Goal: Contribute content: Contribute content

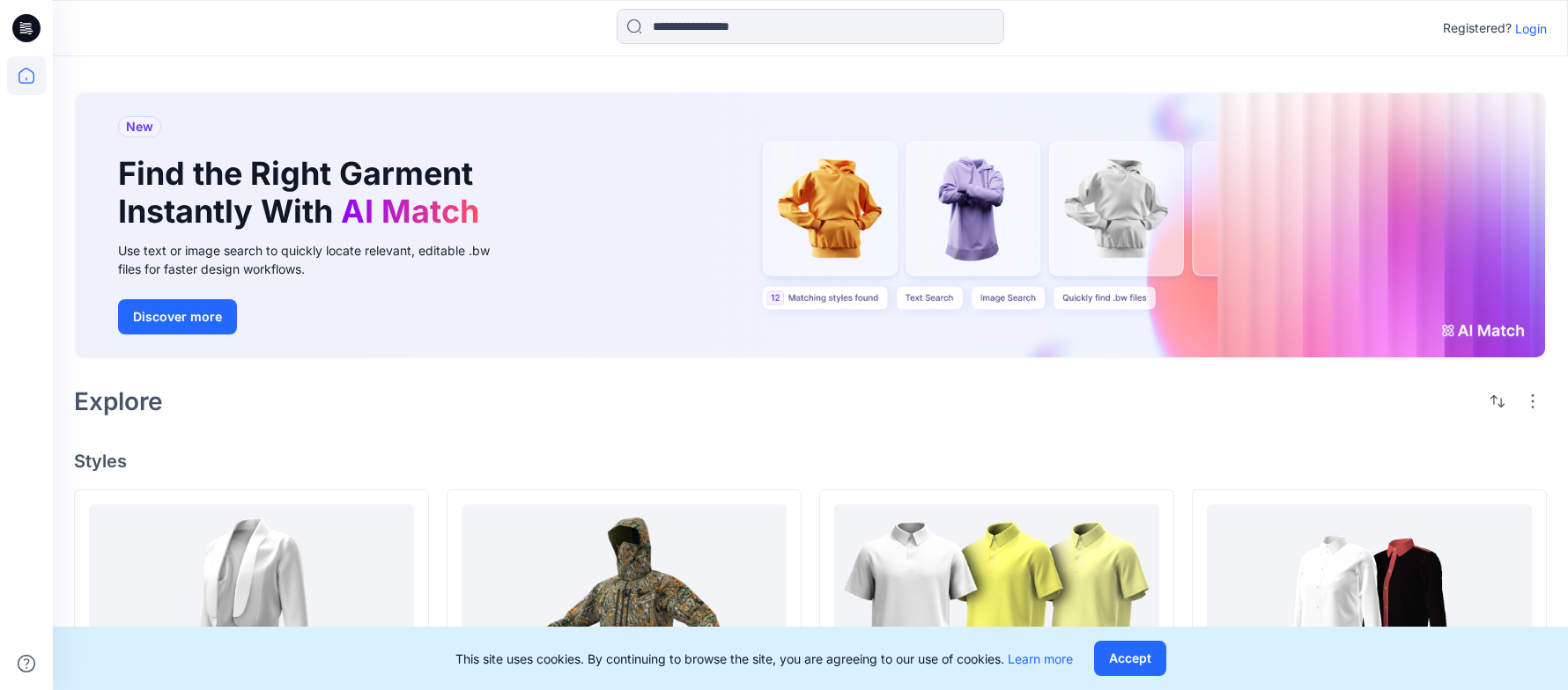
click at [1524, 29] on p "Login" at bounding box center [1530, 28] width 32 height 18
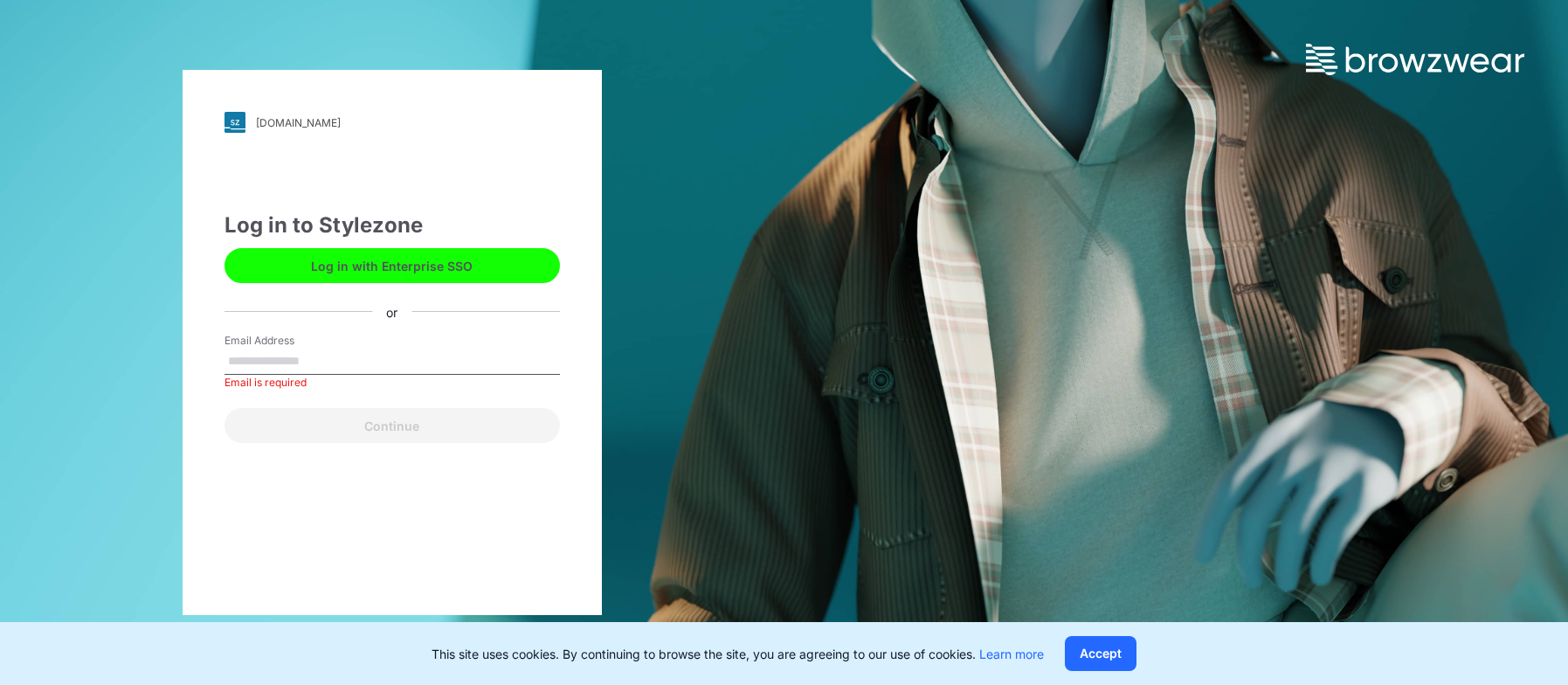
click at [406, 263] on button "Log in with Enterprise SSO" at bounding box center [392, 265] width 335 height 35
click at [332, 354] on input "Email Address" at bounding box center [392, 361] width 335 height 26
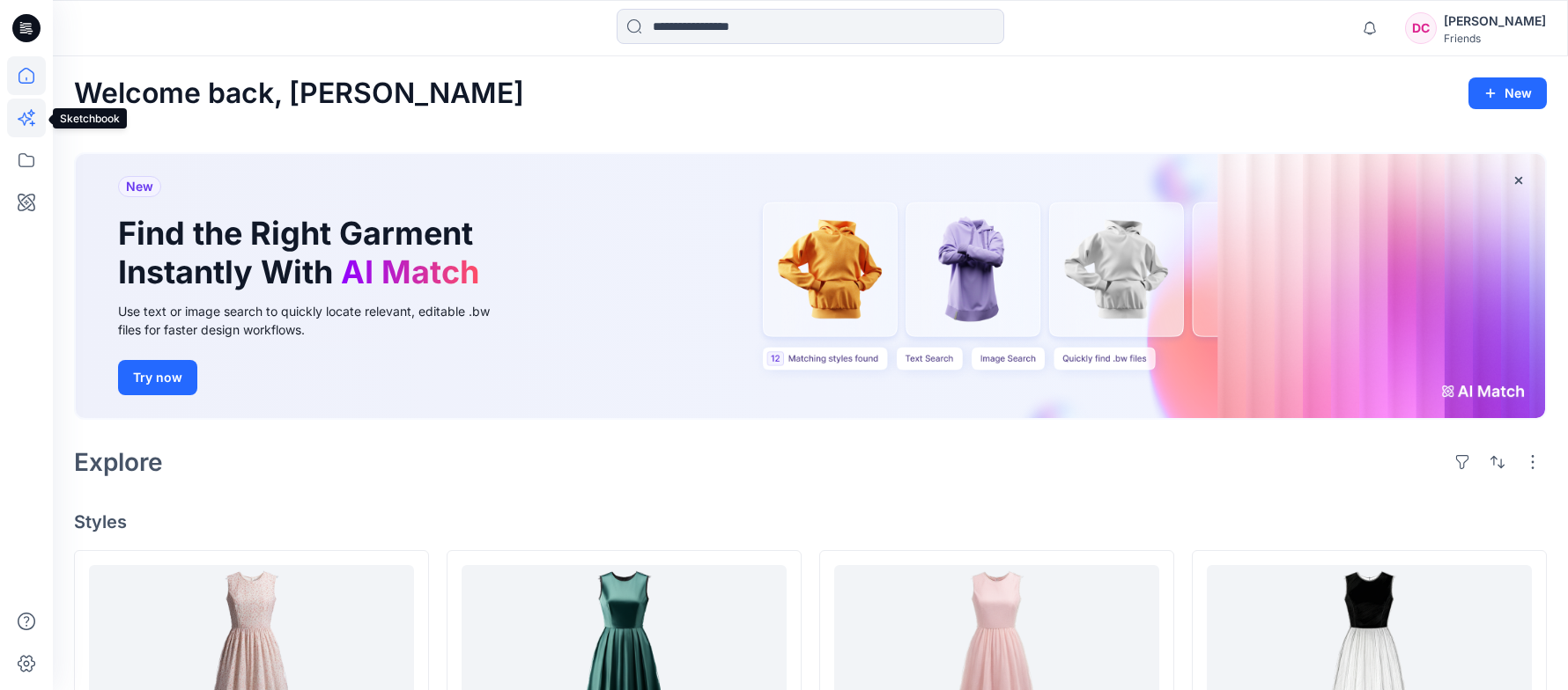
click at [26, 124] on icon at bounding box center [26, 117] width 39 height 39
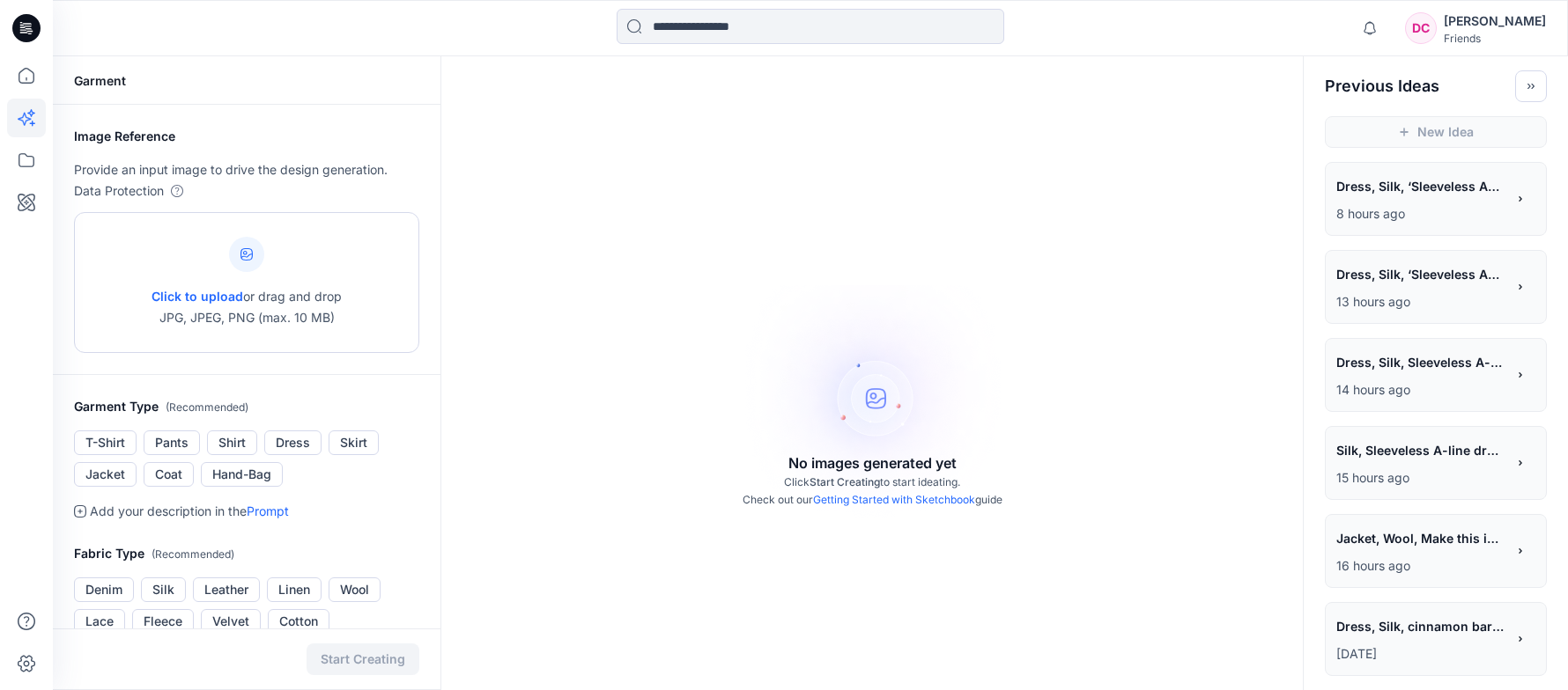
click at [176, 293] on span "Click to upload" at bounding box center [197, 296] width 91 height 15
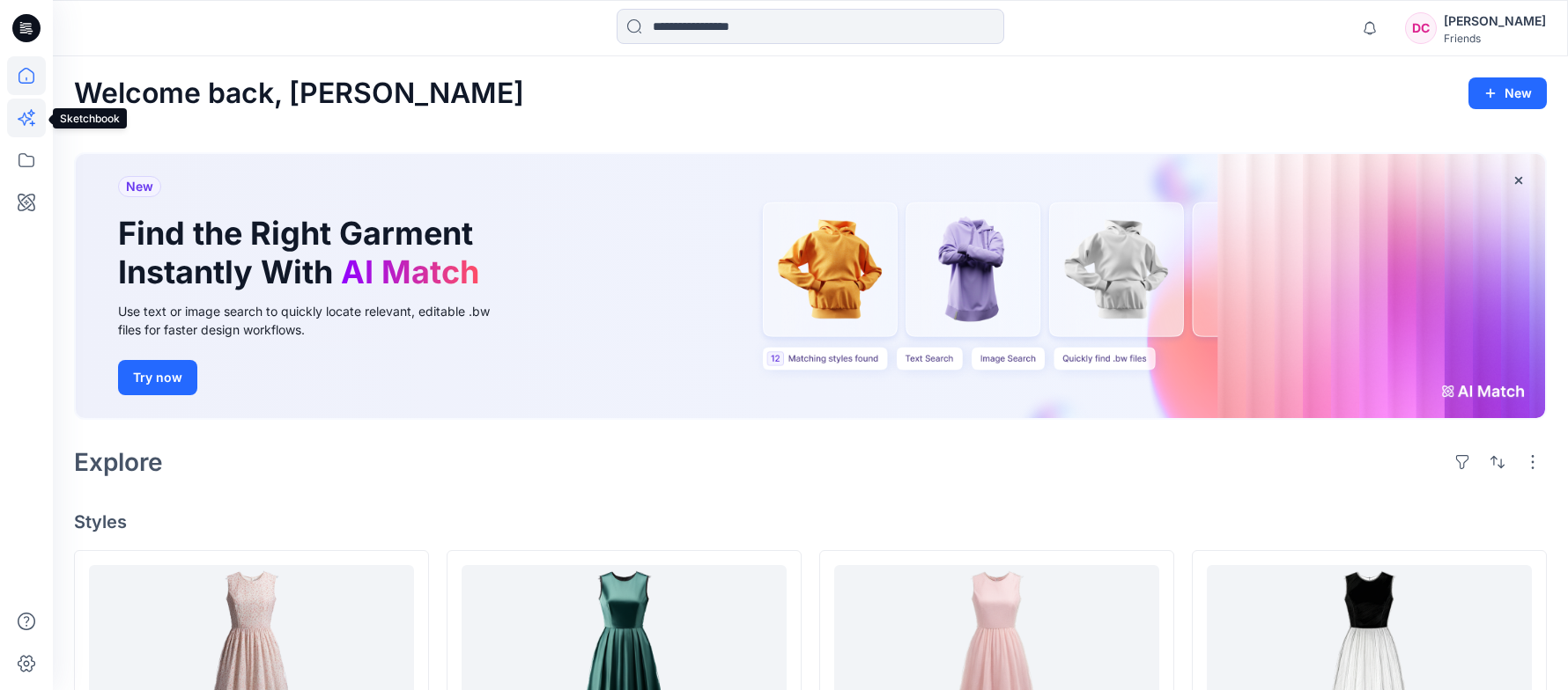
click at [28, 112] on icon at bounding box center [26, 117] width 39 height 39
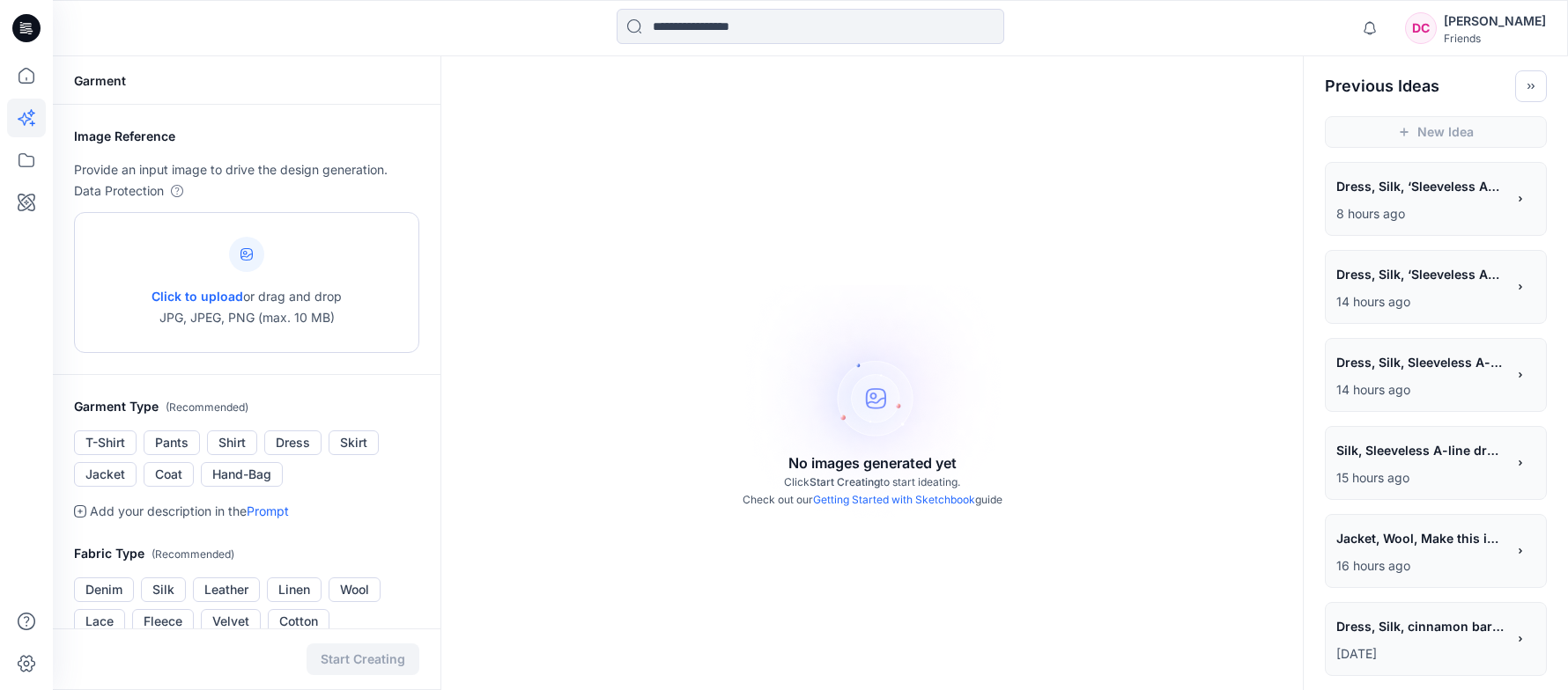
click at [248, 256] on icon at bounding box center [247, 255] width 13 height 13
type input "**********"
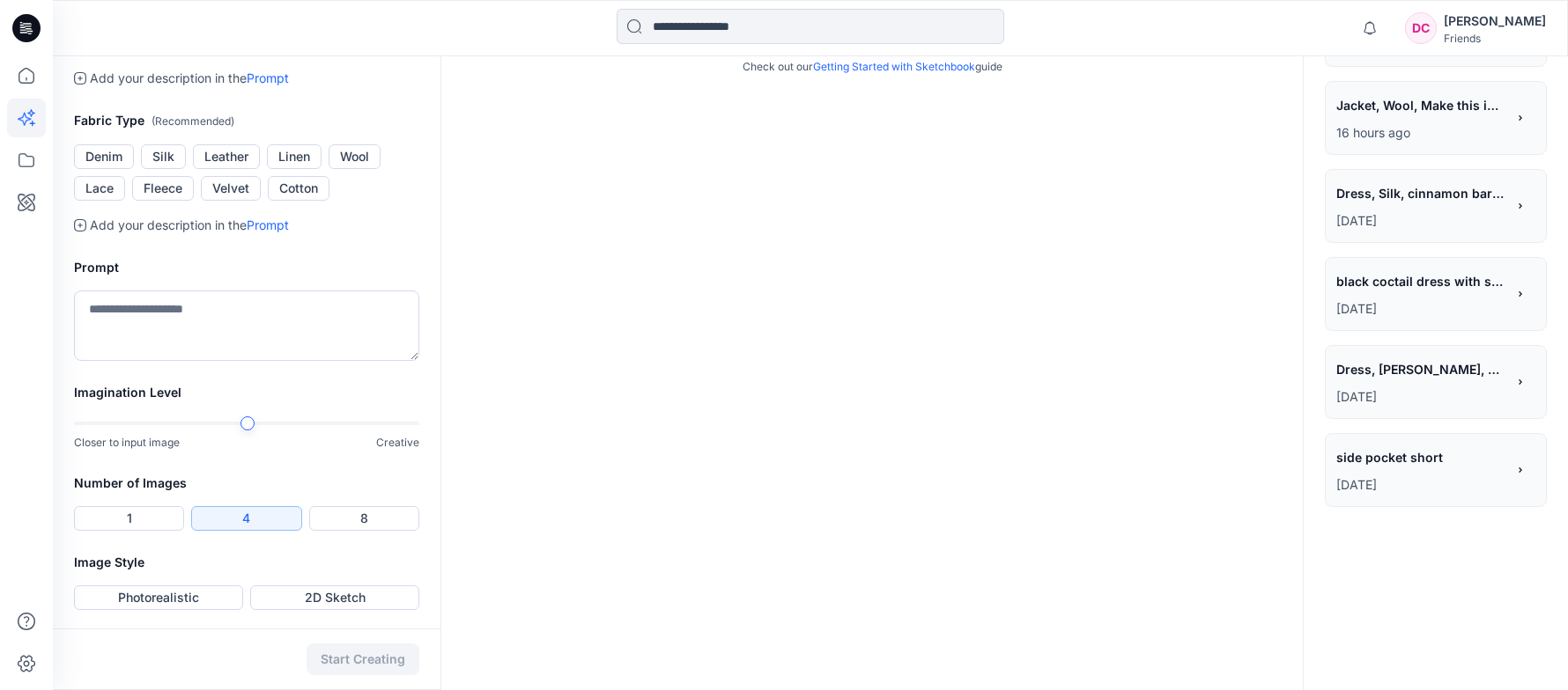
scroll to position [441, 0]
drag, startPoint x: 299, startPoint y: 228, endPoint x: 303, endPoint y: 238, distance: 10.8
click at [299, 19] on button "Dress" at bounding box center [293, 6] width 57 height 24
click at [169, 166] on button "Silk" at bounding box center [163, 154] width 45 height 24
click at [105, 359] on textarea at bounding box center [247, 323] width 345 height 70
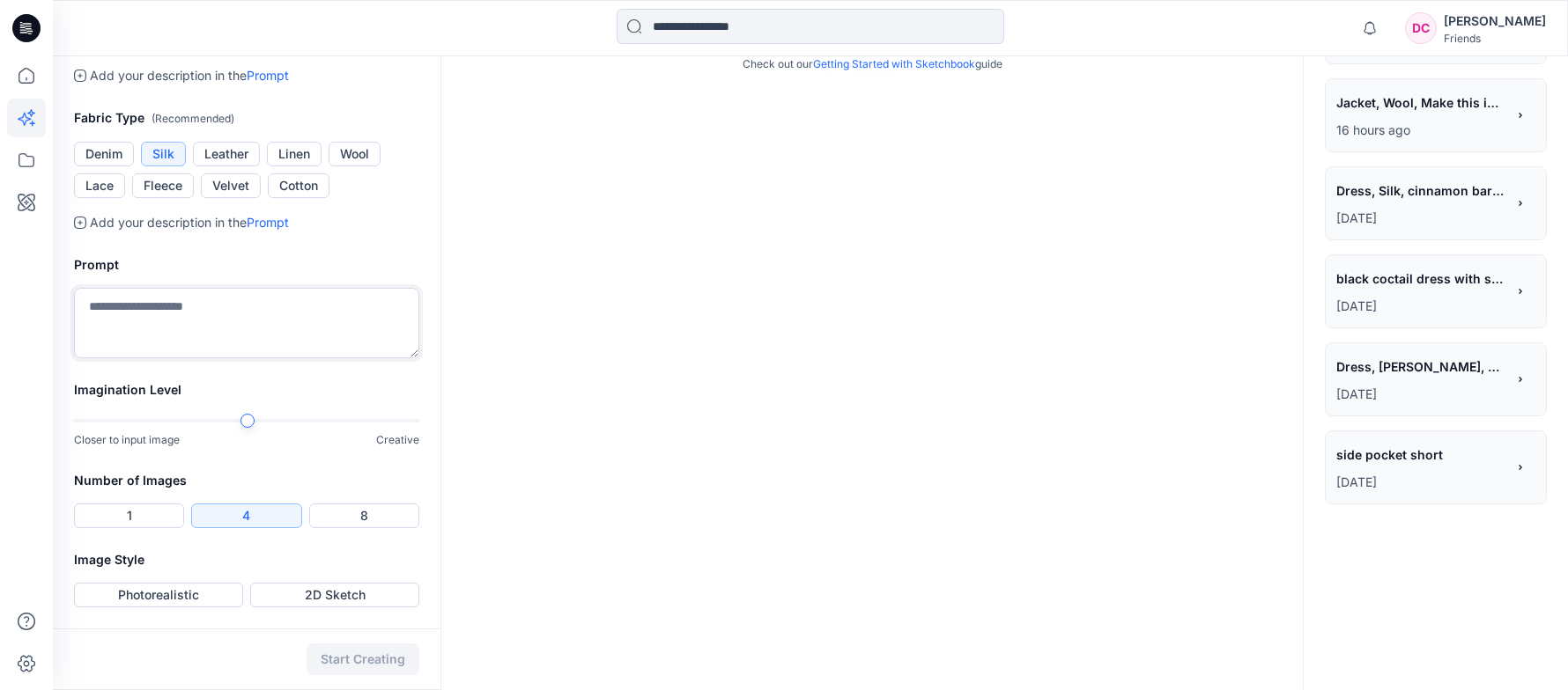
paste textarea "**********"
click at [378, 428] on div "Closer to input image Creative" at bounding box center [247, 431] width 345 height 36
type textarea "**********"
click at [267, 512] on button "4" at bounding box center [247, 516] width 110 height 24
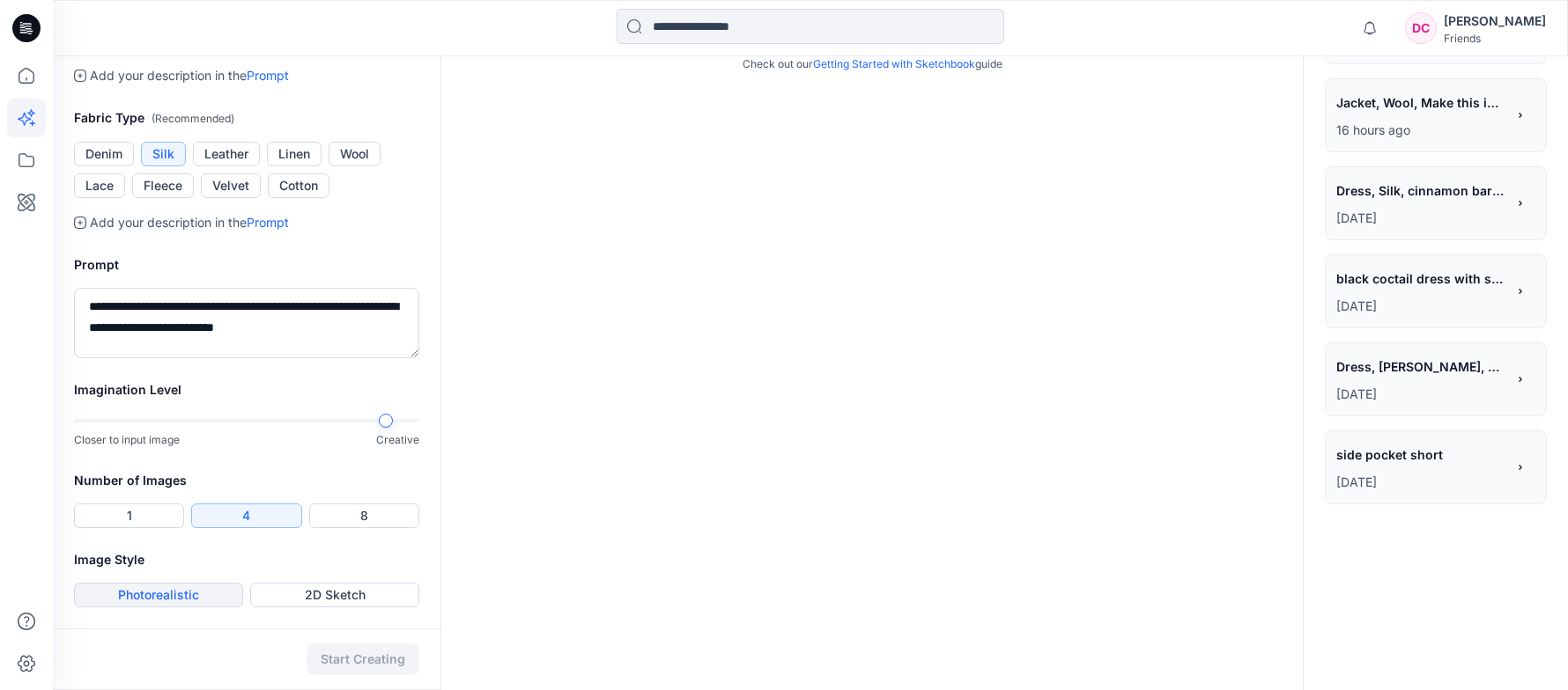
click at [190, 596] on button "Photorealistic" at bounding box center [158, 594] width 169 height 24
click at [326, 664] on button "Start Creating" at bounding box center [362, 659] width 113 height 32
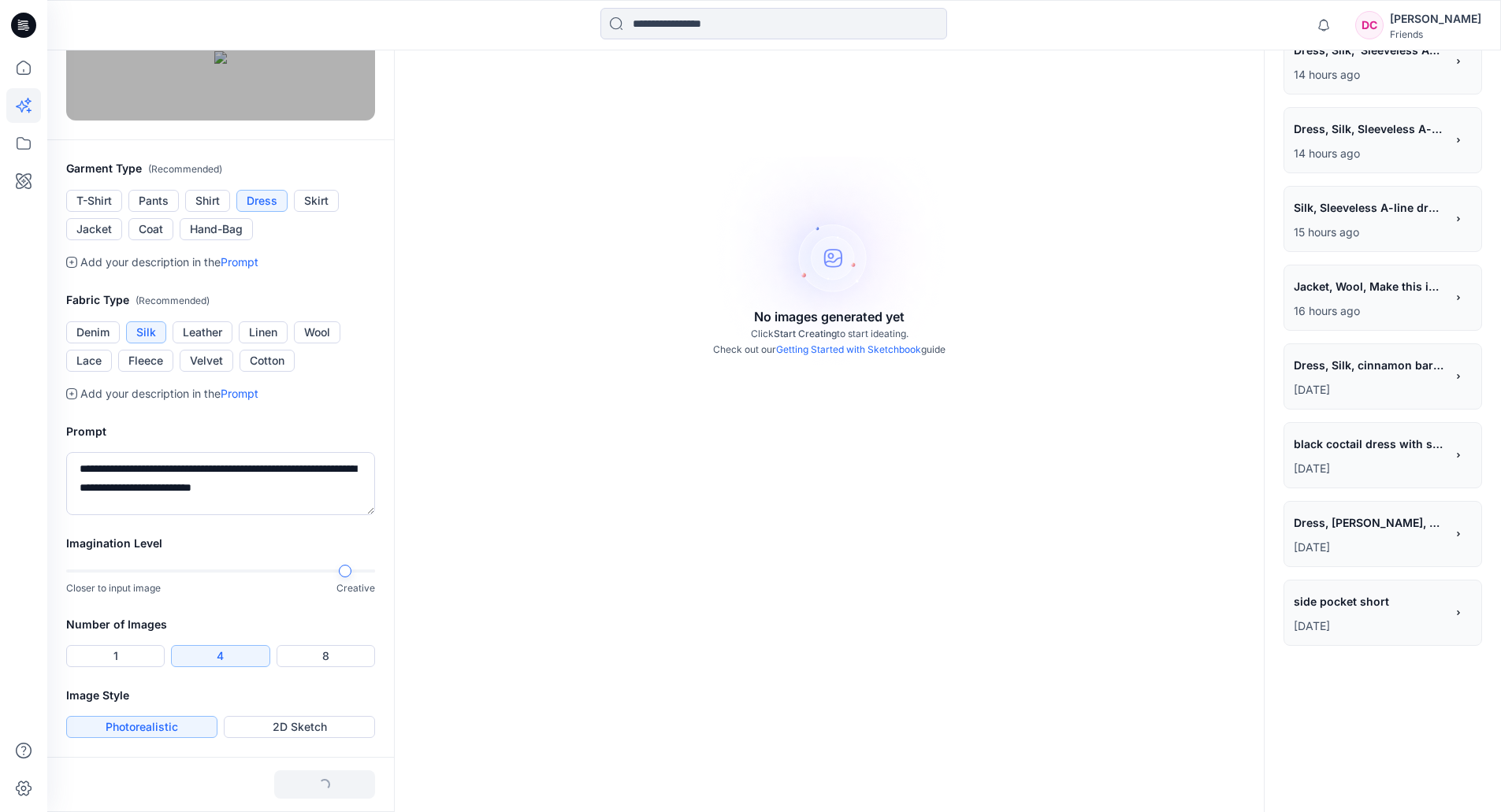
scroll to position [162, 0]
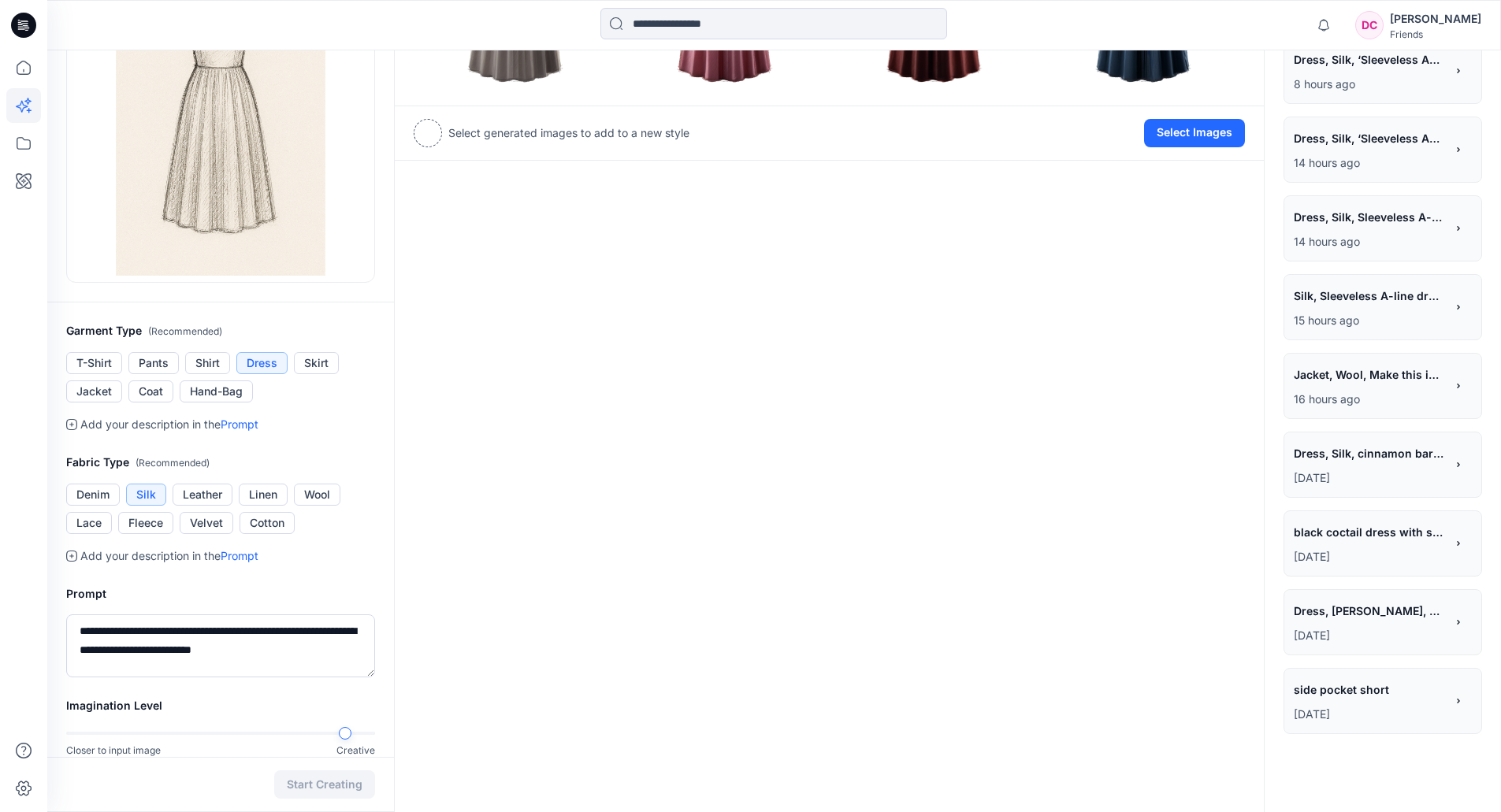
scroll to position [315, 0]
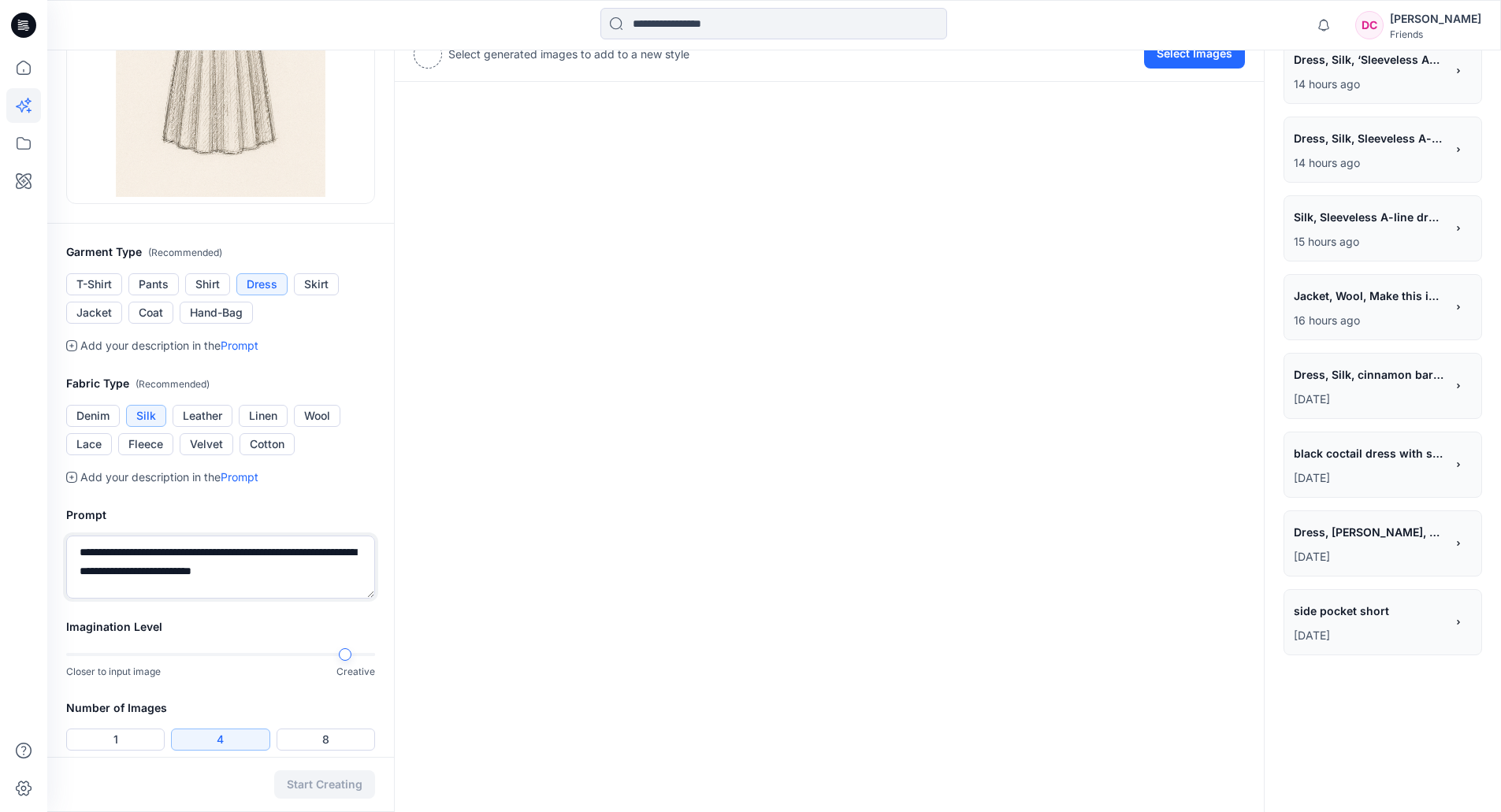
drag, startPoint x: 314, startPoint y: 568, endPoint x: 9, endPoint y: 533, distance: 307.0
click at [8, 534] on div "**********" at bounding box center [750, 290] width 1501 height 1211
paste textarea "**"
type textarea "**********"
click at [266, 440] on button "Cotton" at bounding box center [267, 444] width 55 height 22
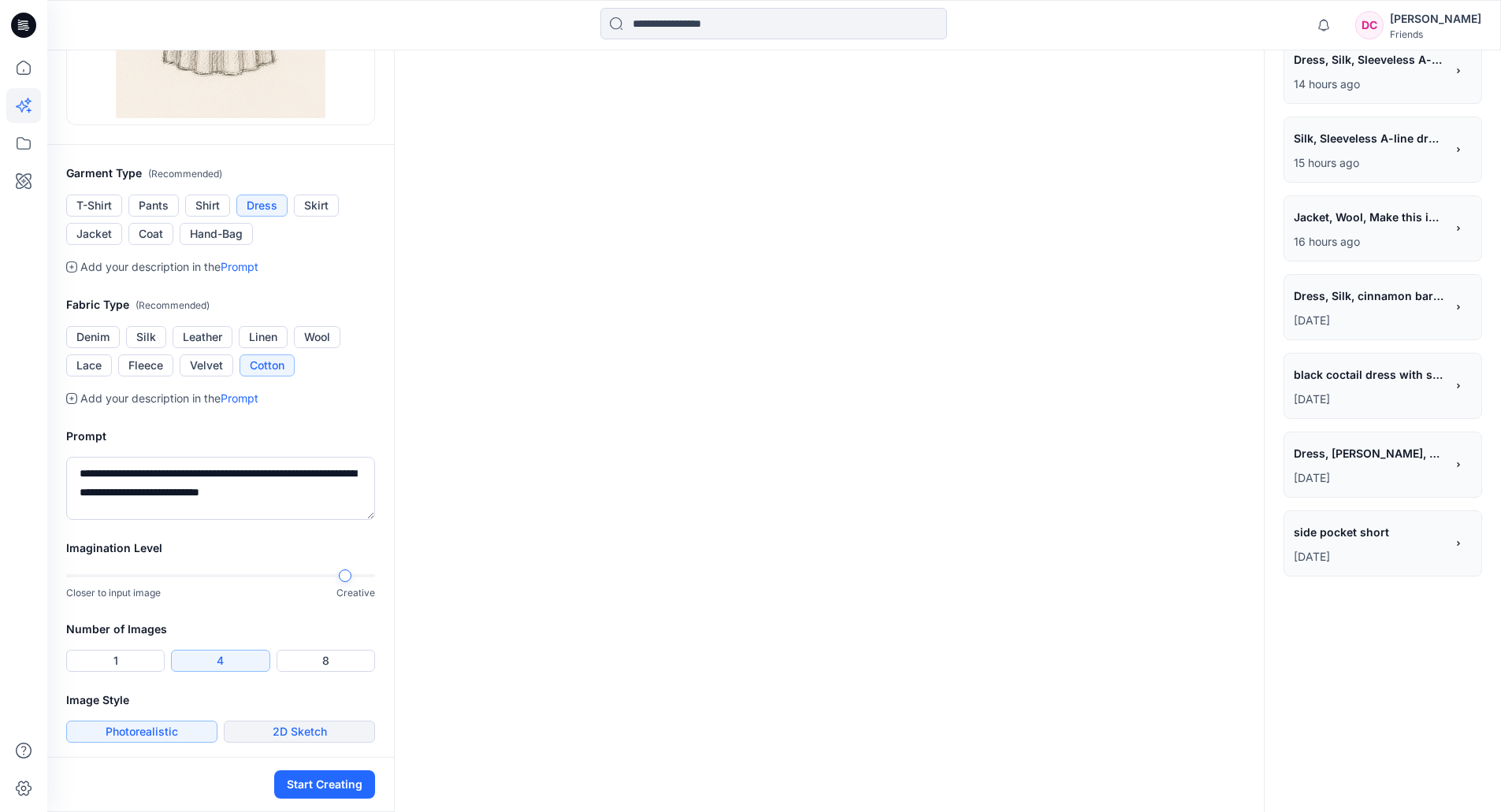
scroll to position [398, 0]
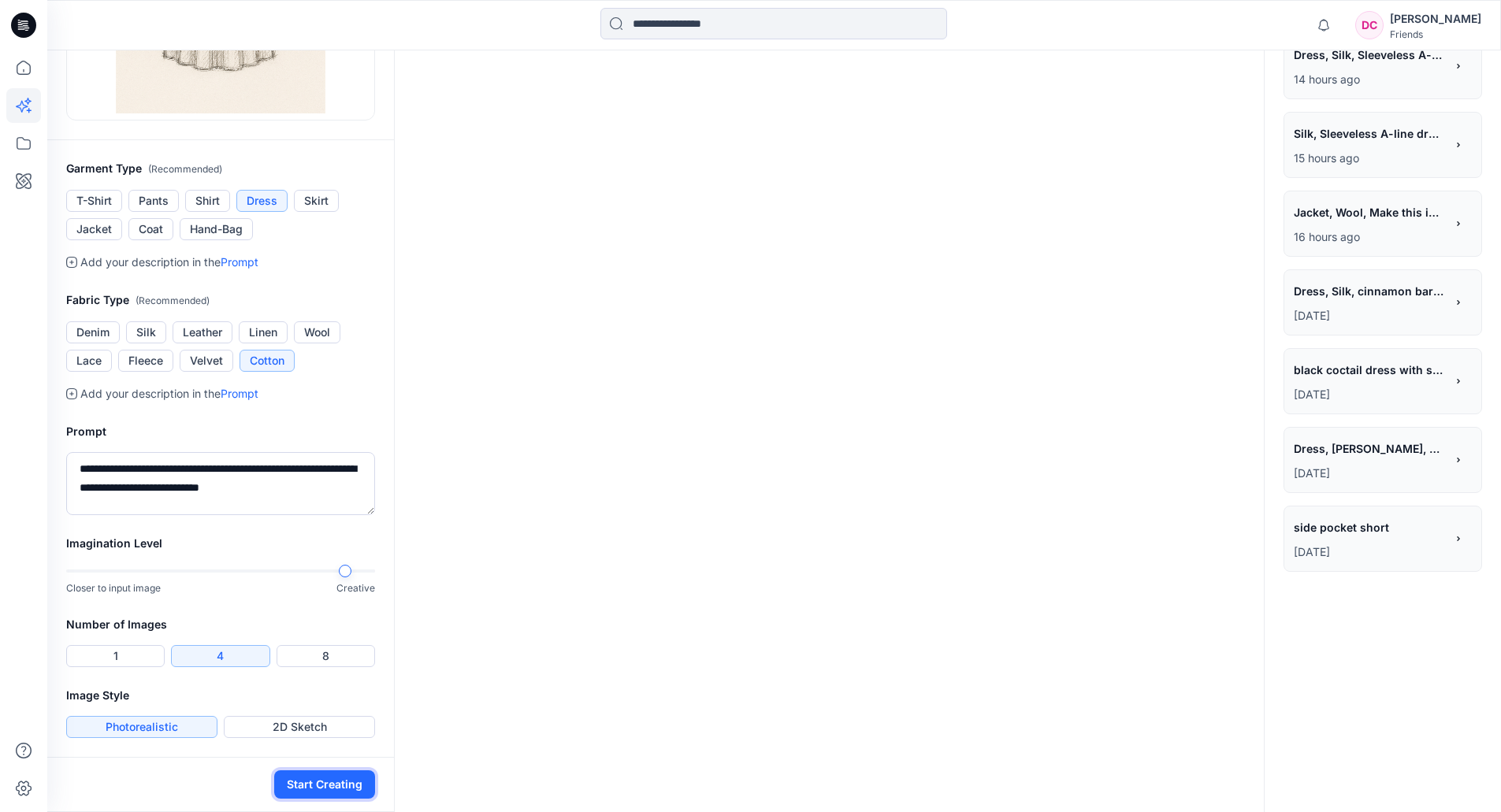
click at [331, 616] on button "Start Creating" at bounding box center [324, 785] width 101 height 28
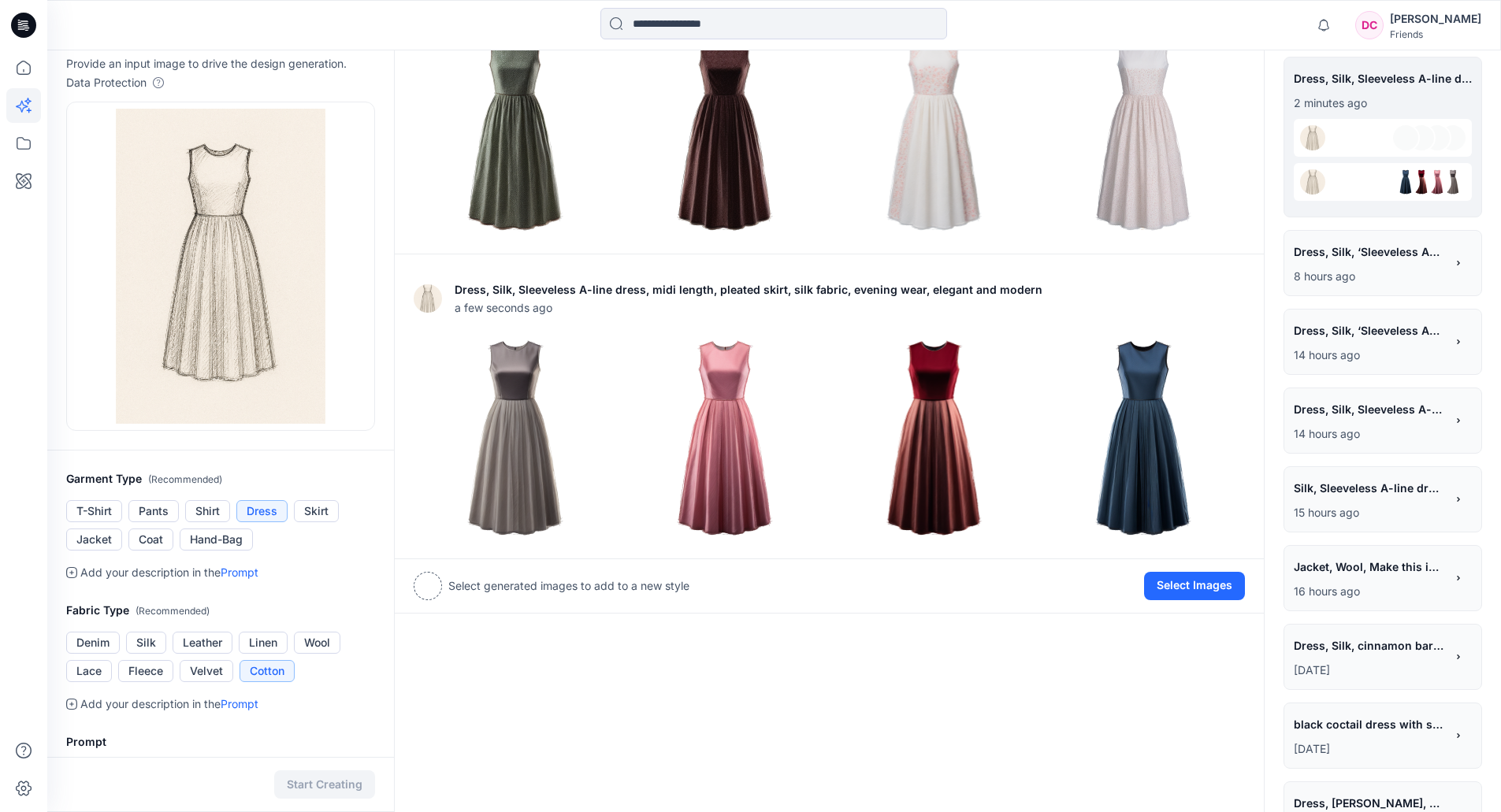
scroll to position [237, 0]
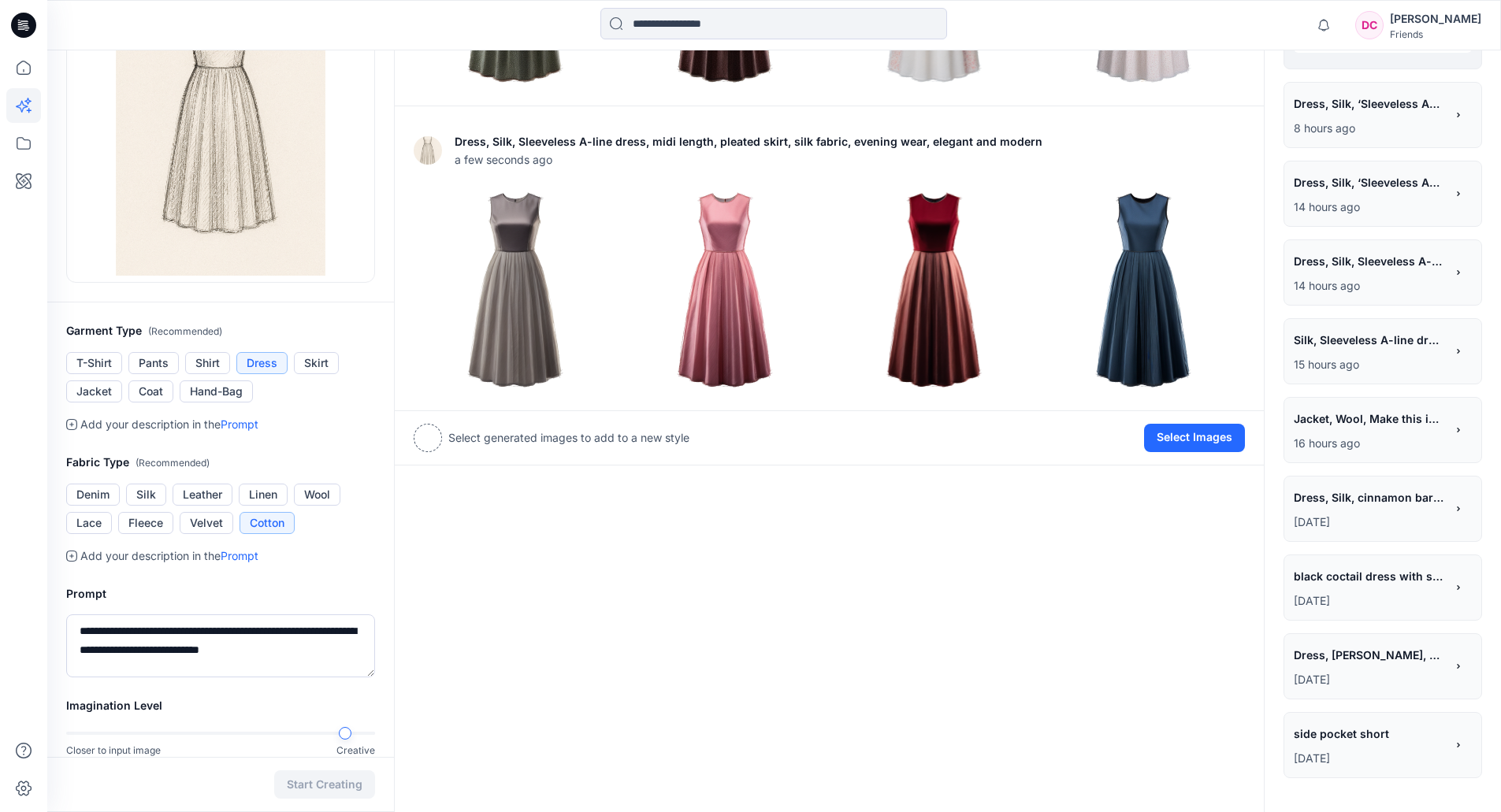
click at [1363, 616] on div "**********" at bounding box center [1369, 667] width 151 height 46
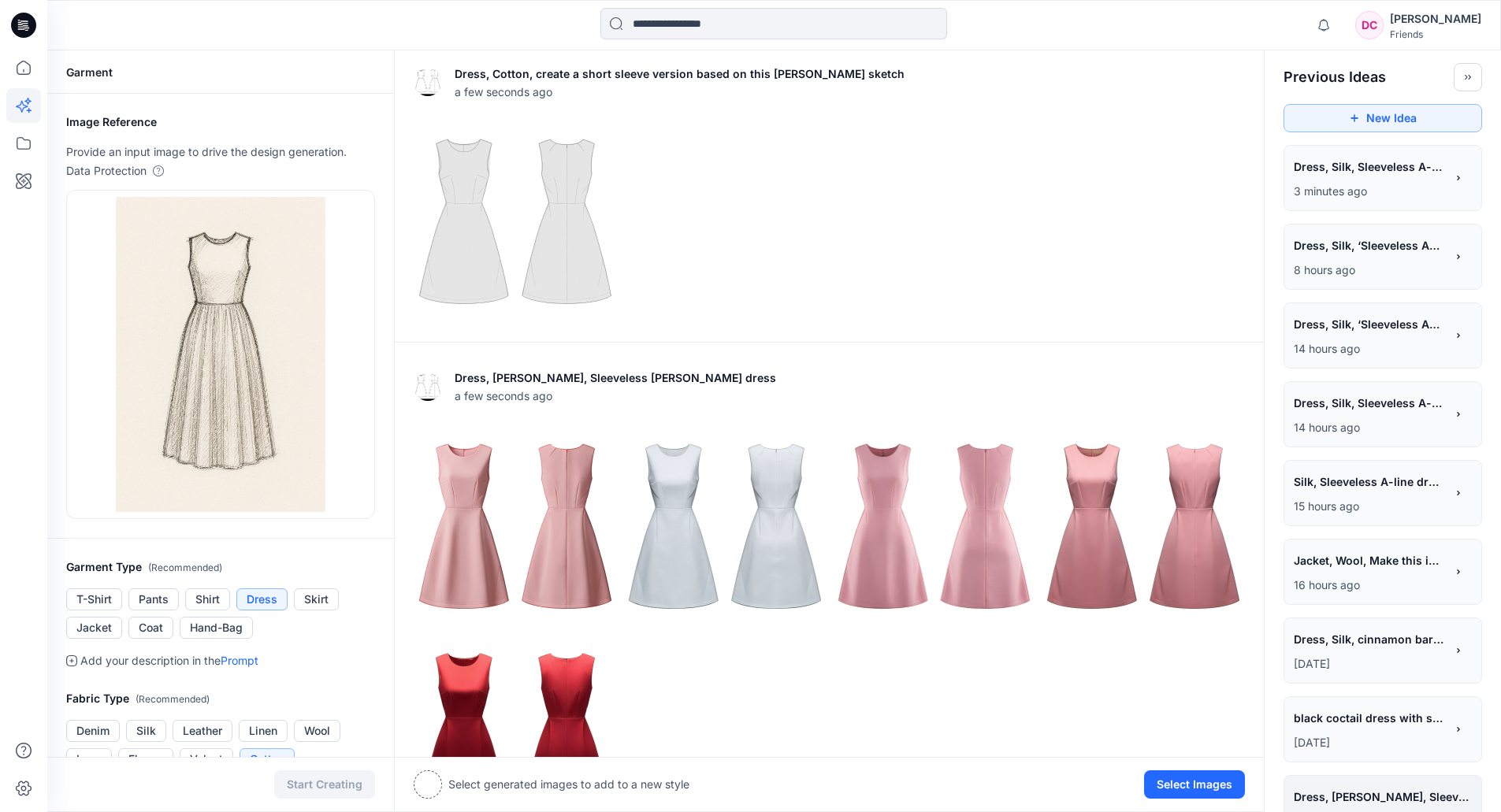
click at [1383, 339] on p "14 hours ago" at bounding box center [1369, 348] width 151 height 19
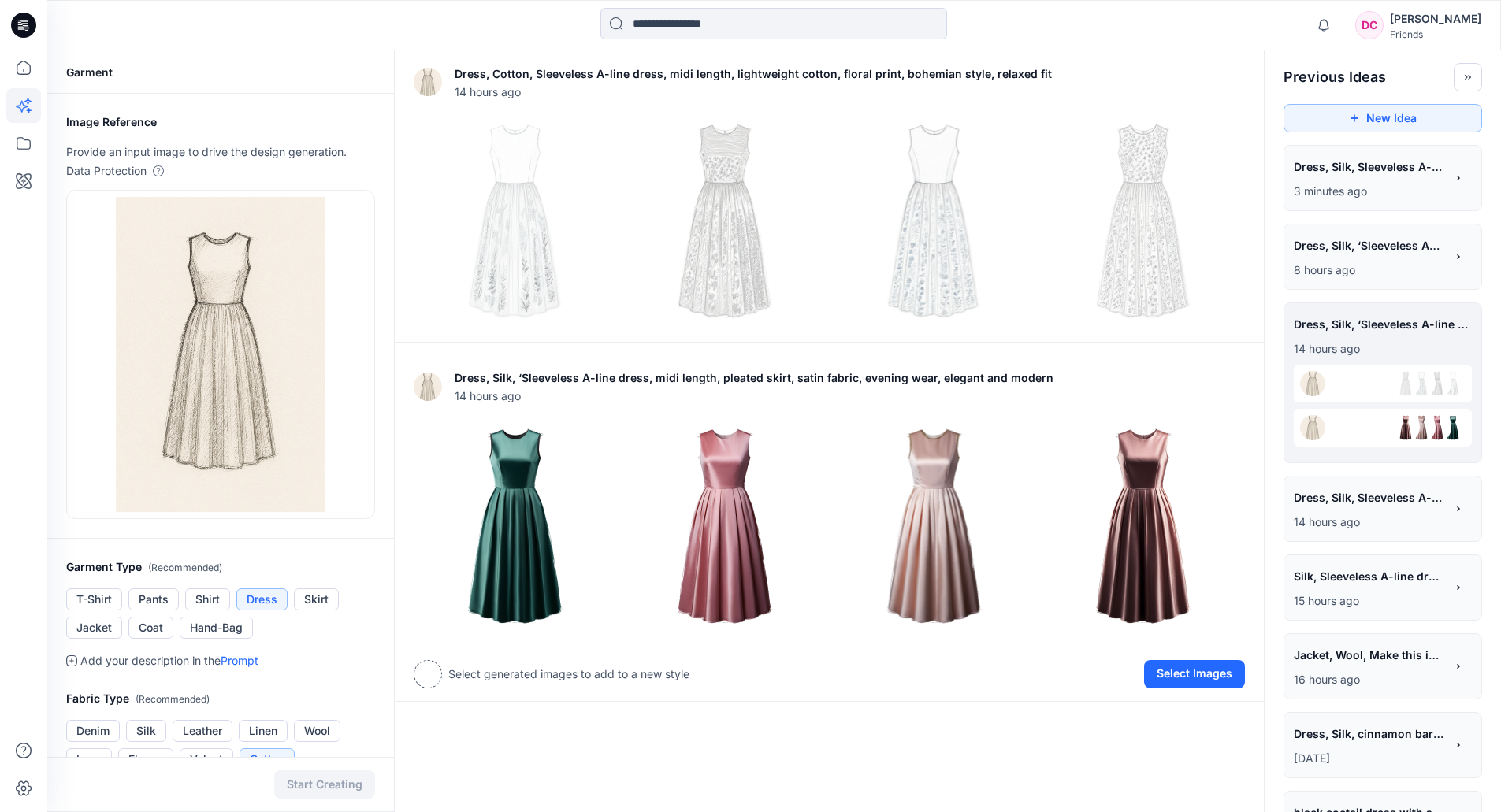
click at [1388, 249] on span "Dress, Silk, ‘Sleeveless A-line dress, midi length, pleated skirt, silk fabric,…" at bounding box center [1368, 246] width 150 height 23
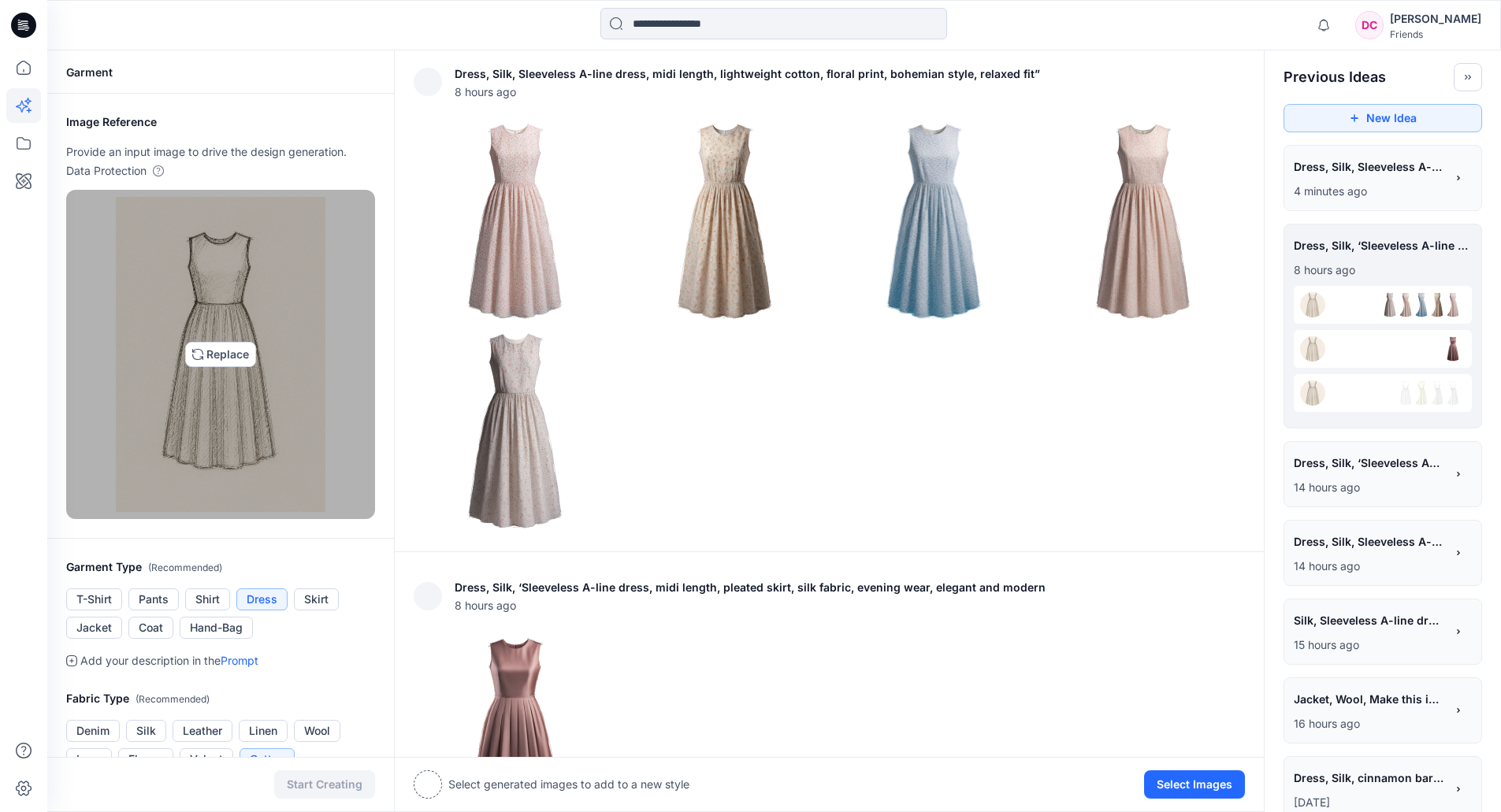
click at [218, 351] on img at bounding box center [221, 355] width 210 height 315
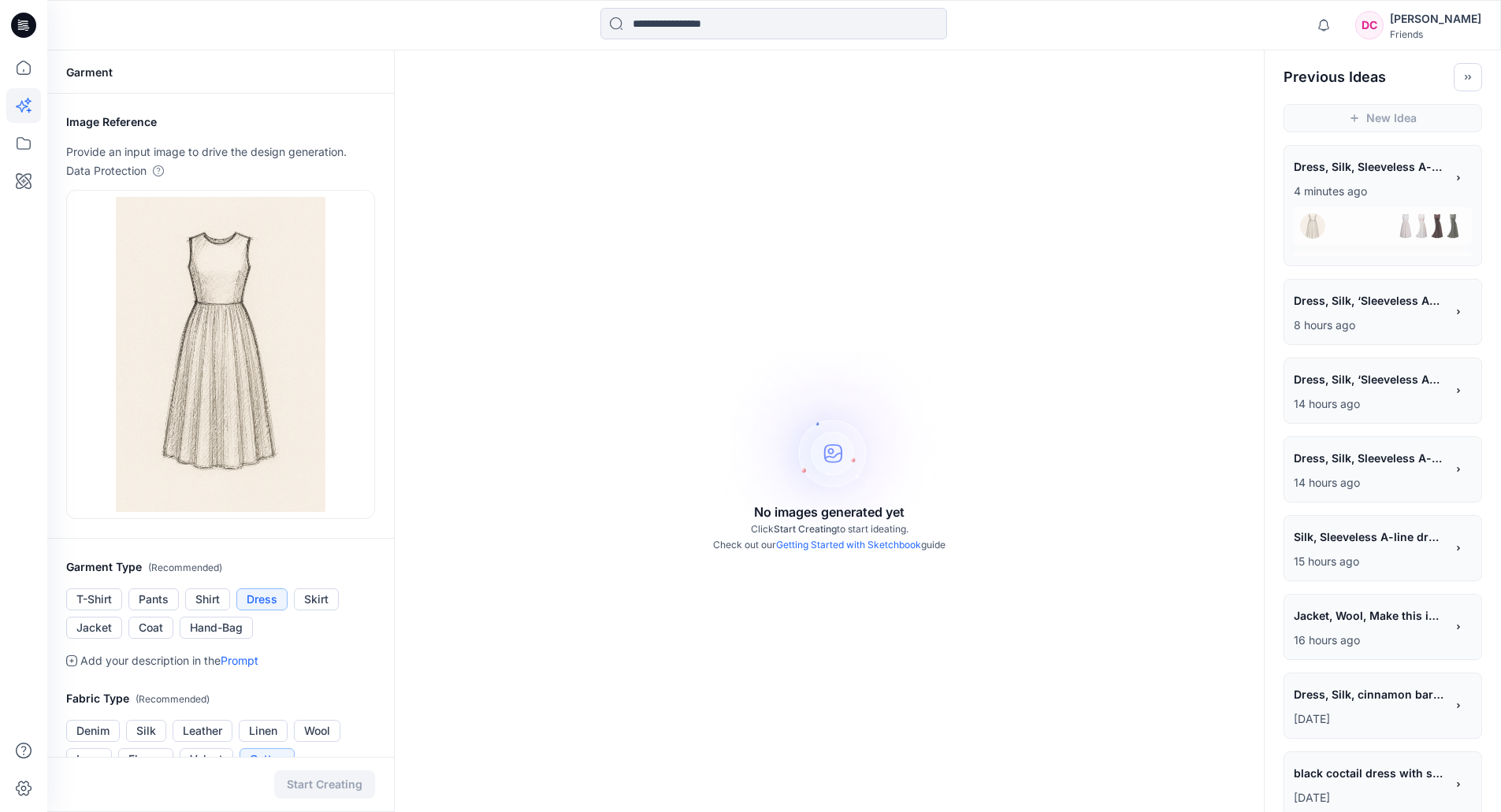
scroll to position [162, 0]
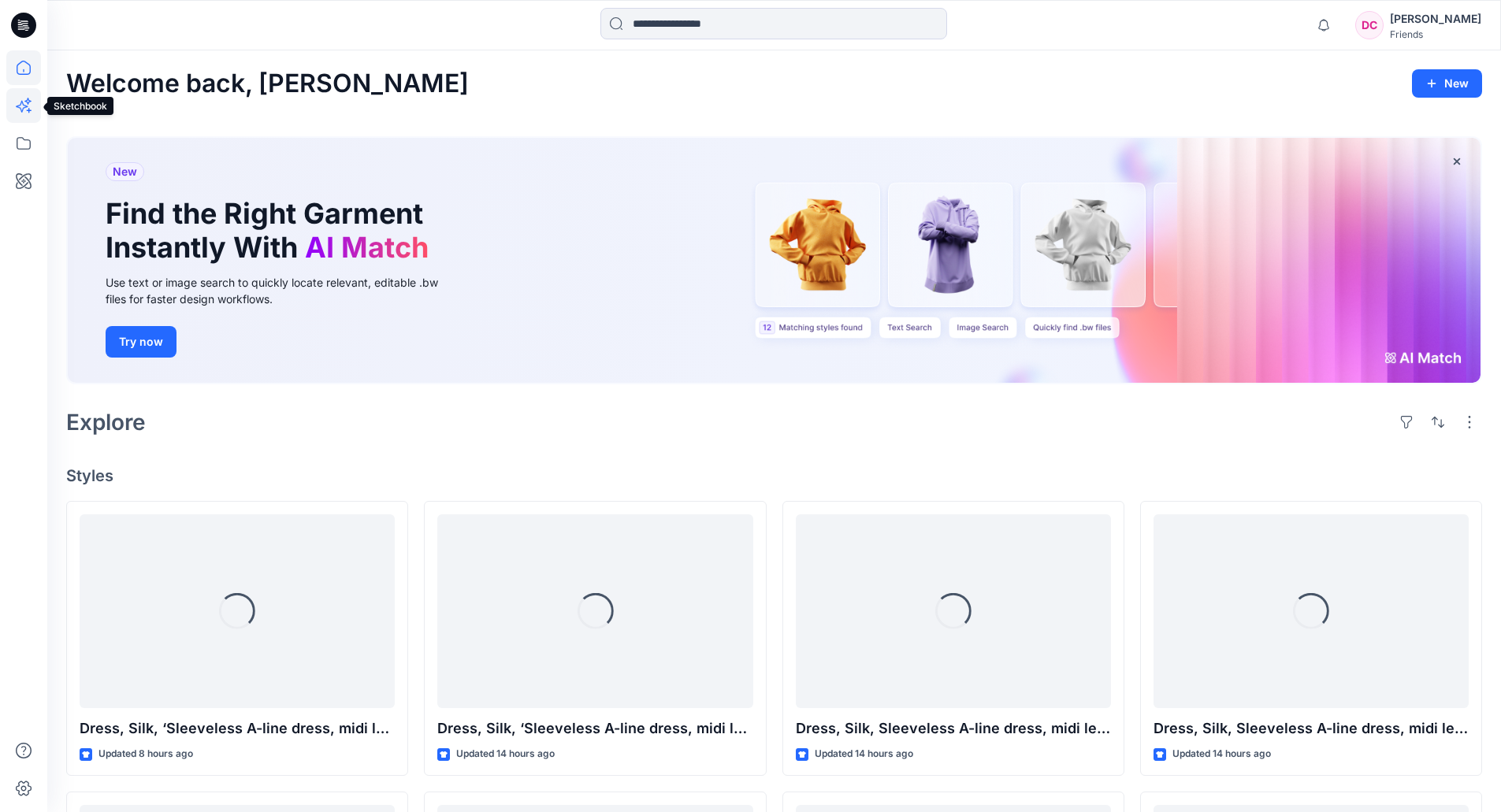
click at [24, 105] on icon at bounding box center [23, 105] width 35 height 35
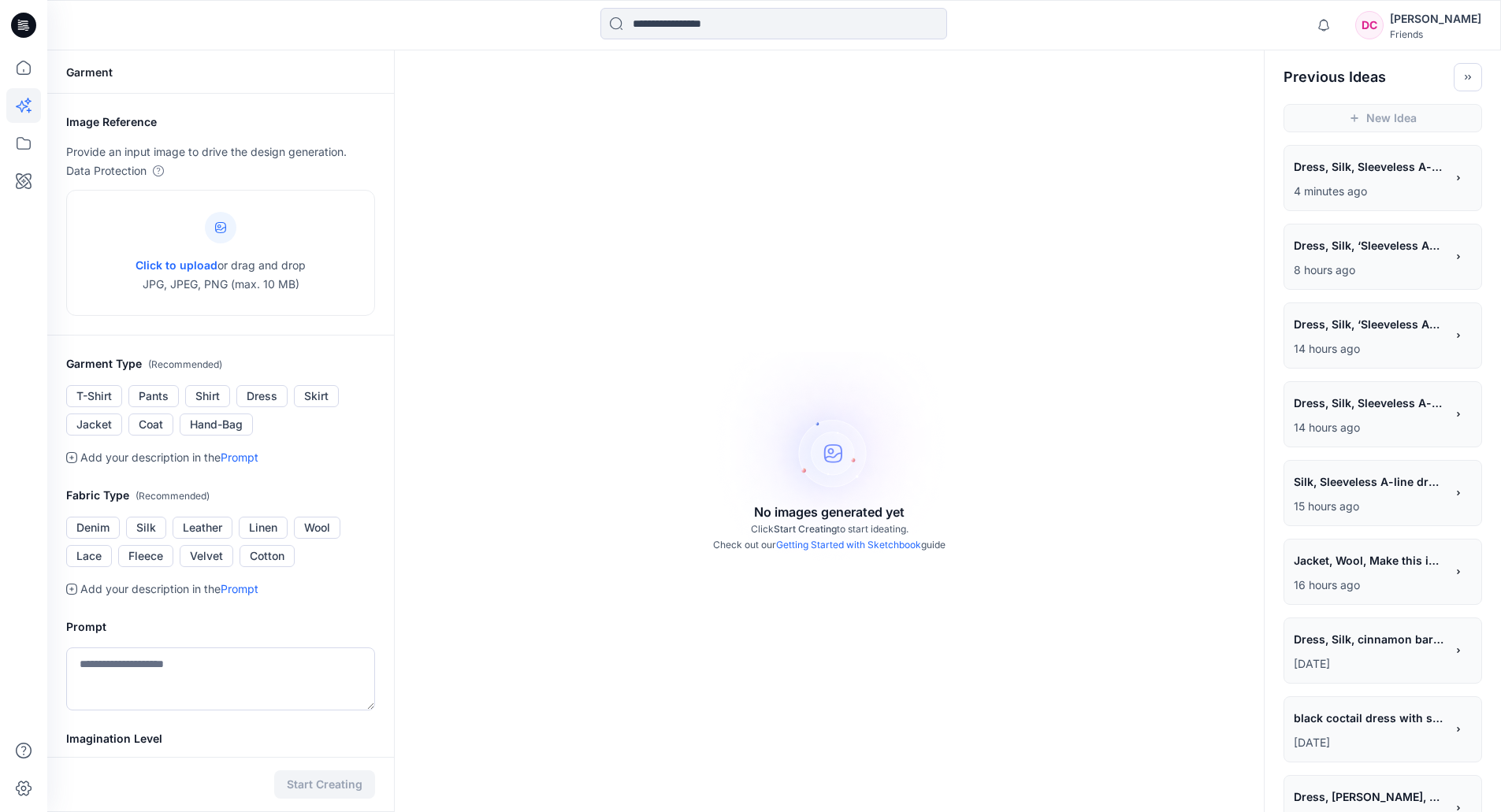
click at [1314, 174] on span "Dress, Silk, Sleeveless A-line dress, midi length, pleated skirt, silk fabric, …" at bounding box center [1368, 166] width 150 height 23
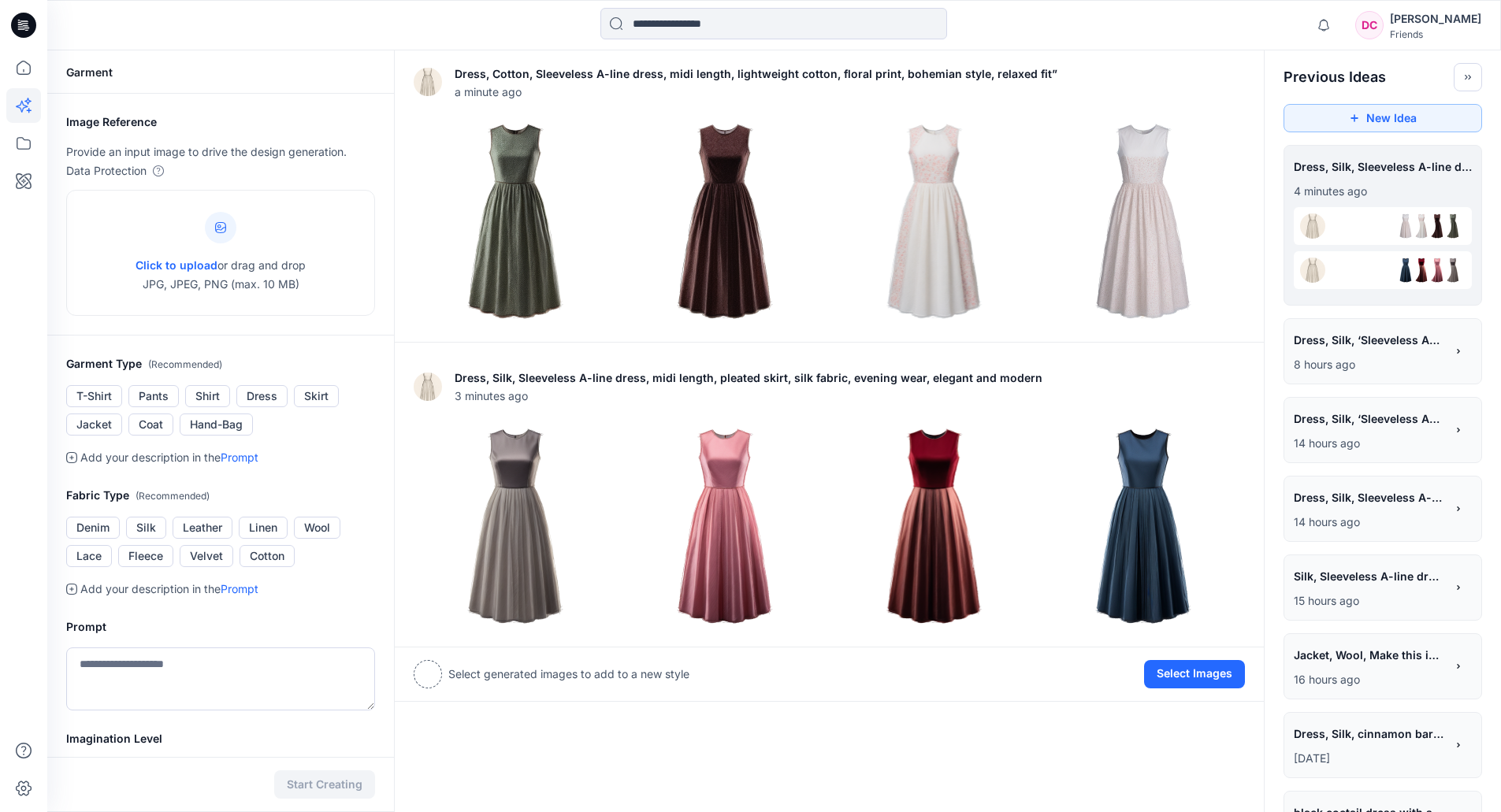
click at [1339, 428] on span "Dress, Silk, ‘Sleeveless A-line dress, midi length, pleated skirt, satin fabric…" at bounding box center [1368, 419] width 150 height 23
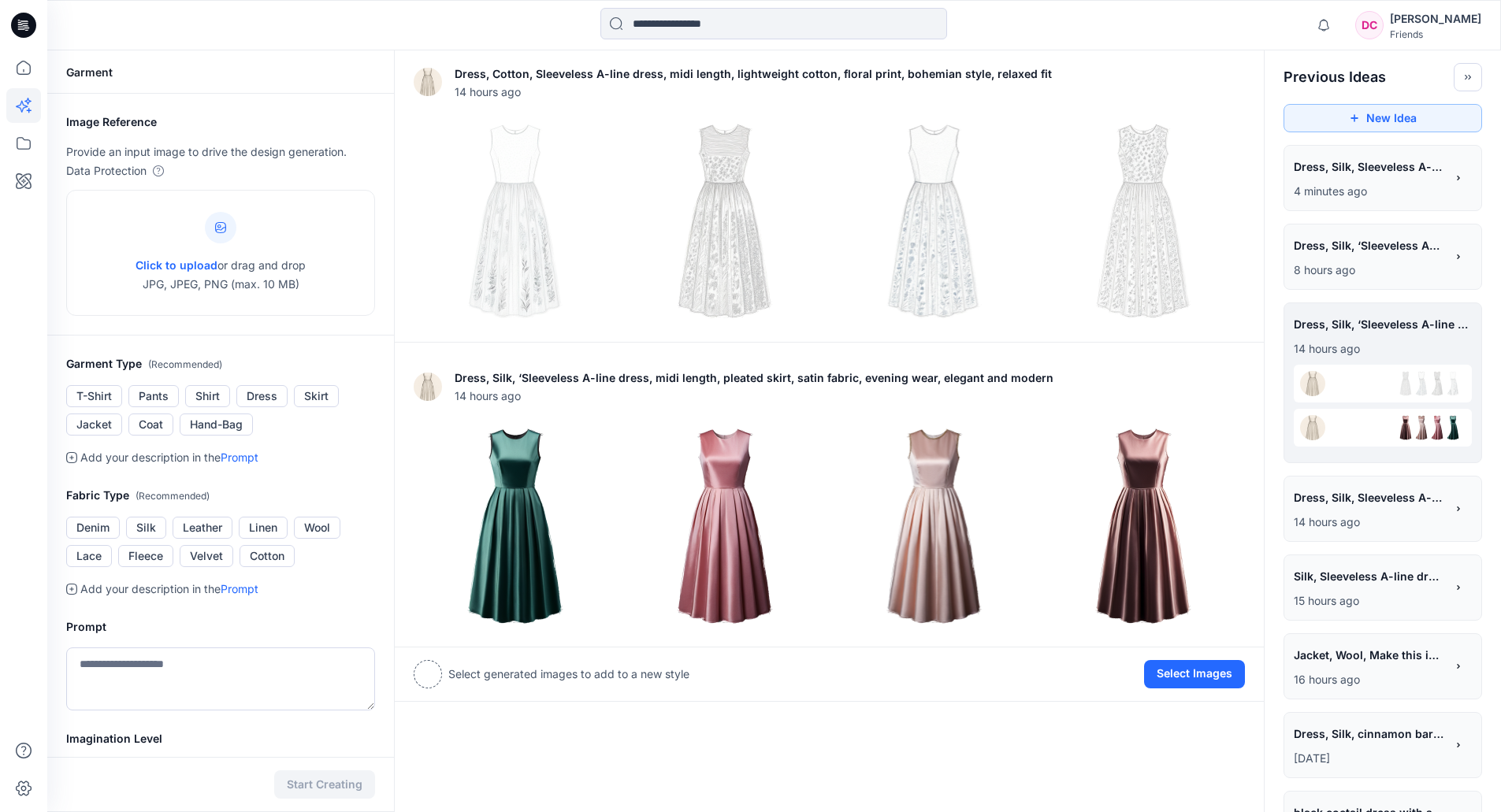
click at [1348, 513] on p "14 hours ago" at bounding box center [1369, 522] width 151 height 19
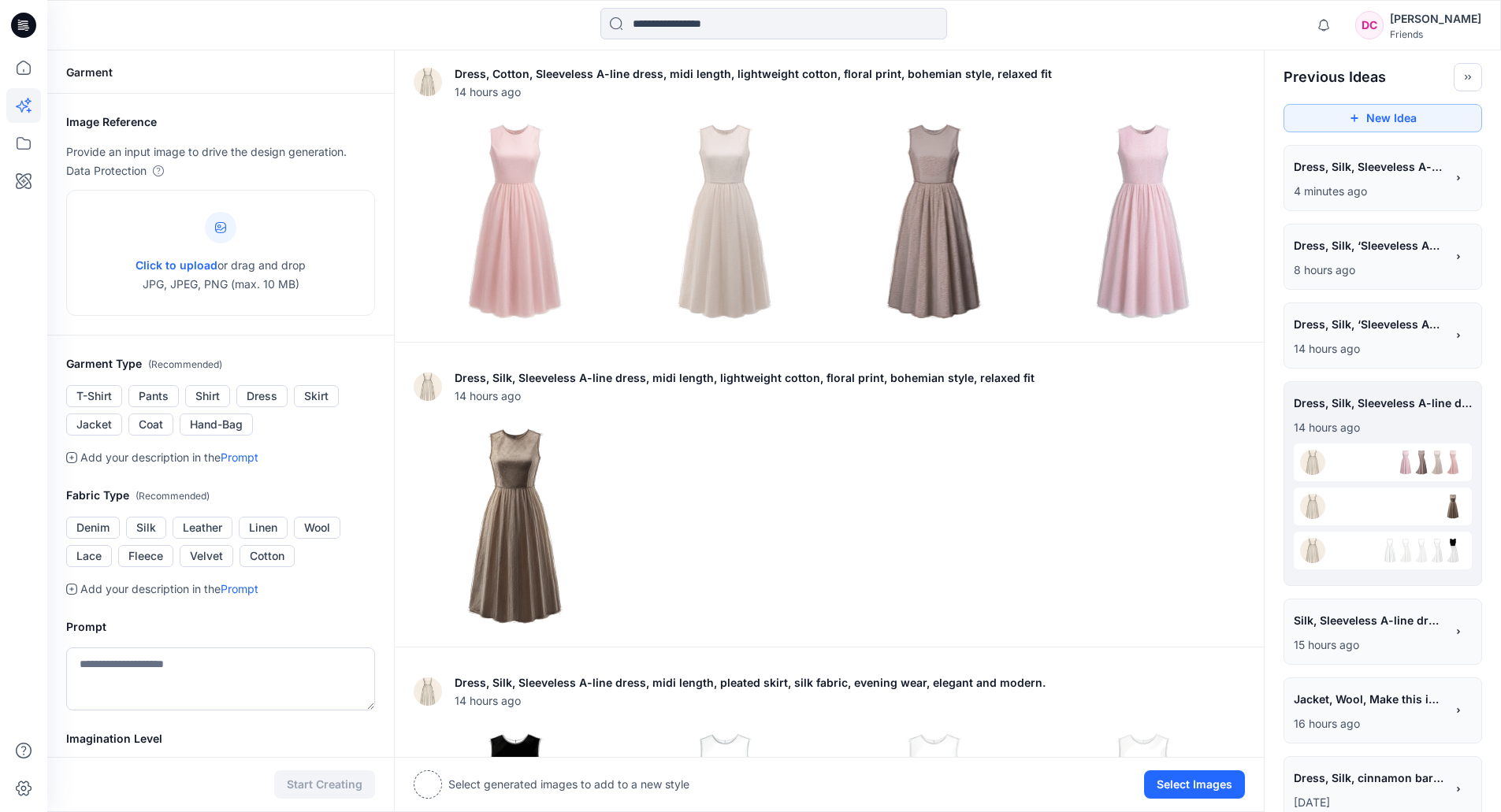
click at [1372, 329] on span "Dress, Silk, ‘Sleeveless A-line dress, midi length, pleated skirt, satin fabric…" at bounding box center [1368, 324] width 150 height 23
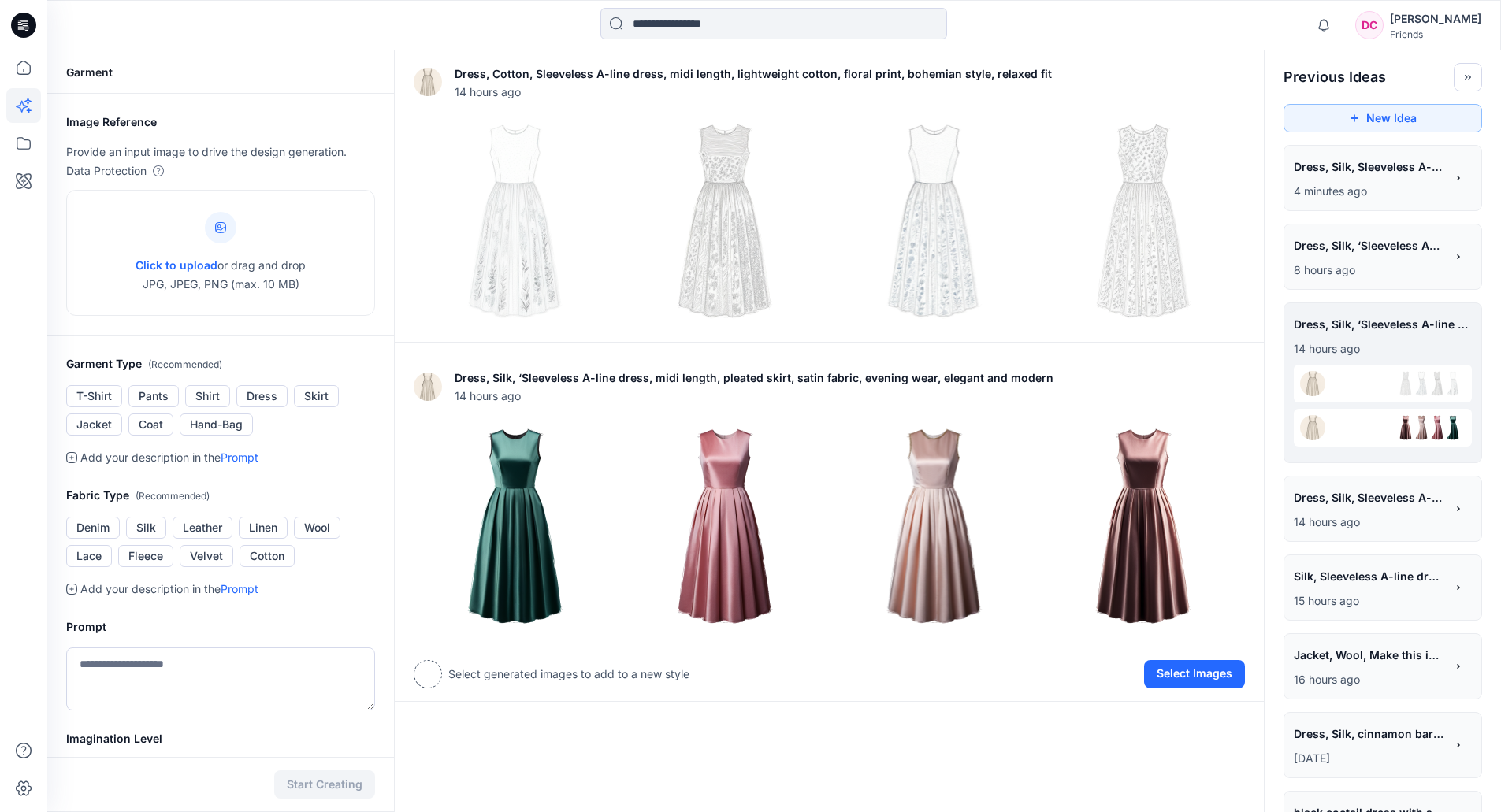
scroll to position [79, 0]
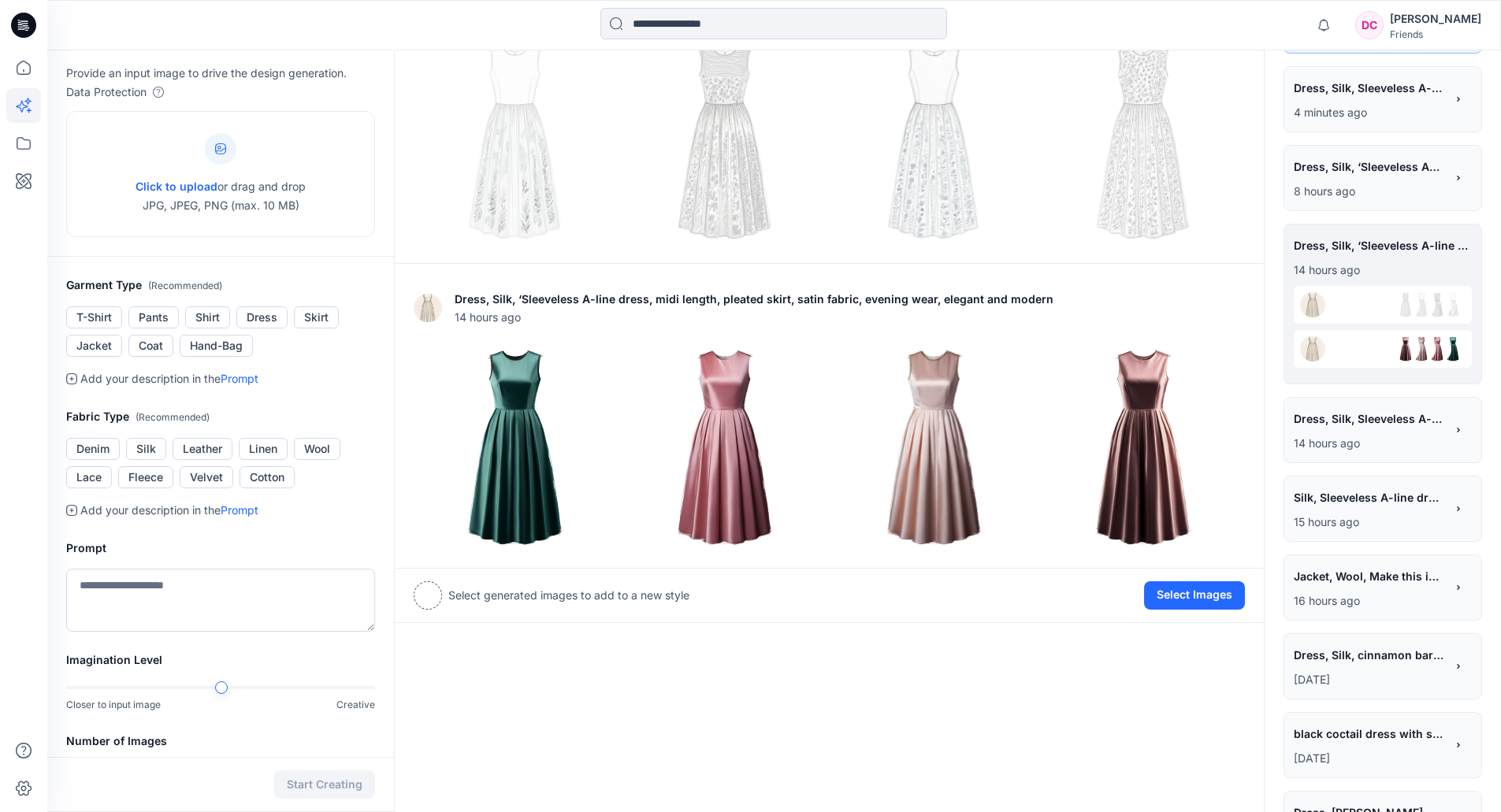
click at [1357, 594] on p "16 hours ago" at bounding box center [1369, 600] width 151 height 19
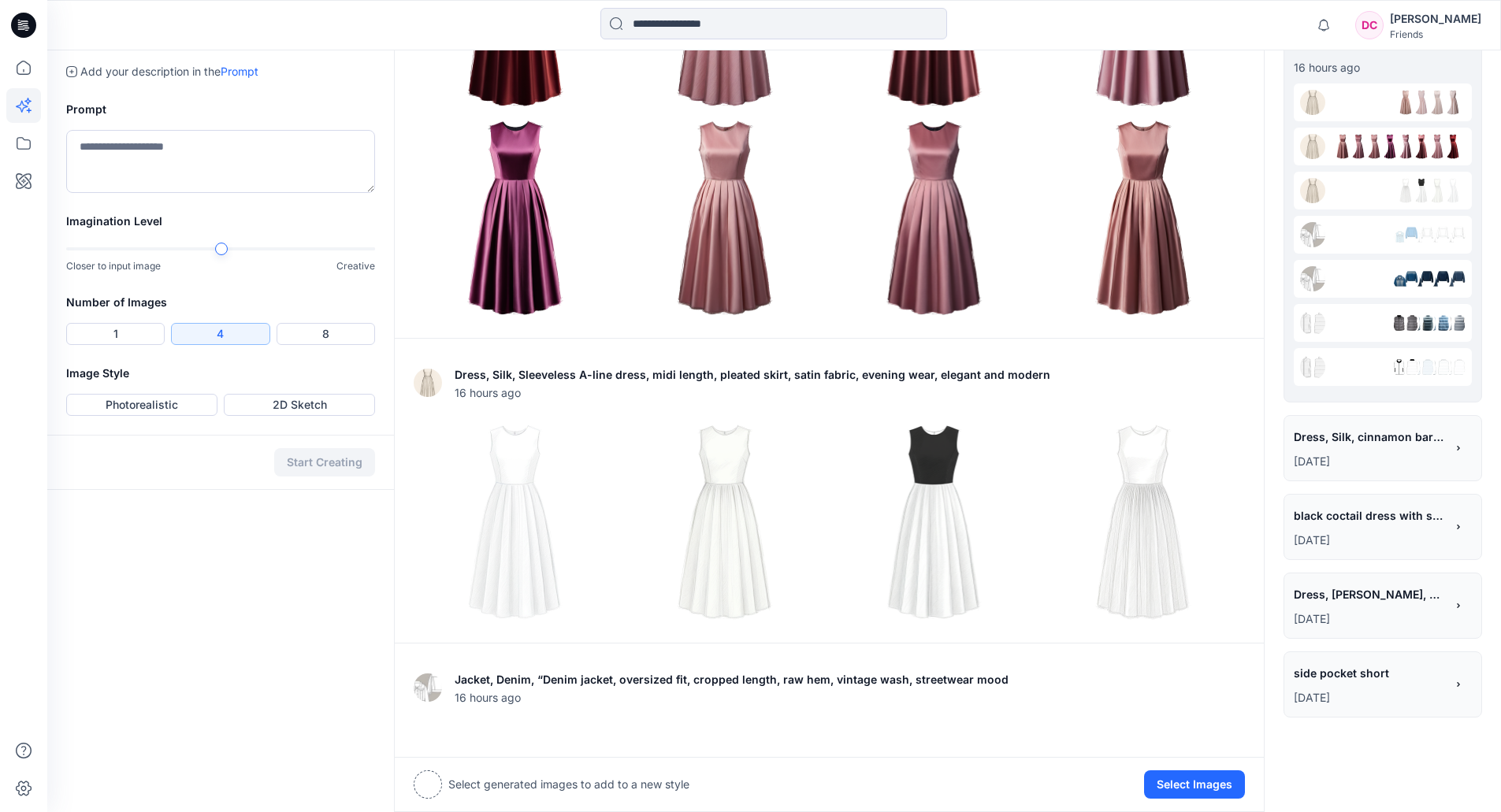
scroll to position [520, 0]
click at [1345, 616] on span "side pocket short" at bounding box center [1368, 671] width 150 height 23
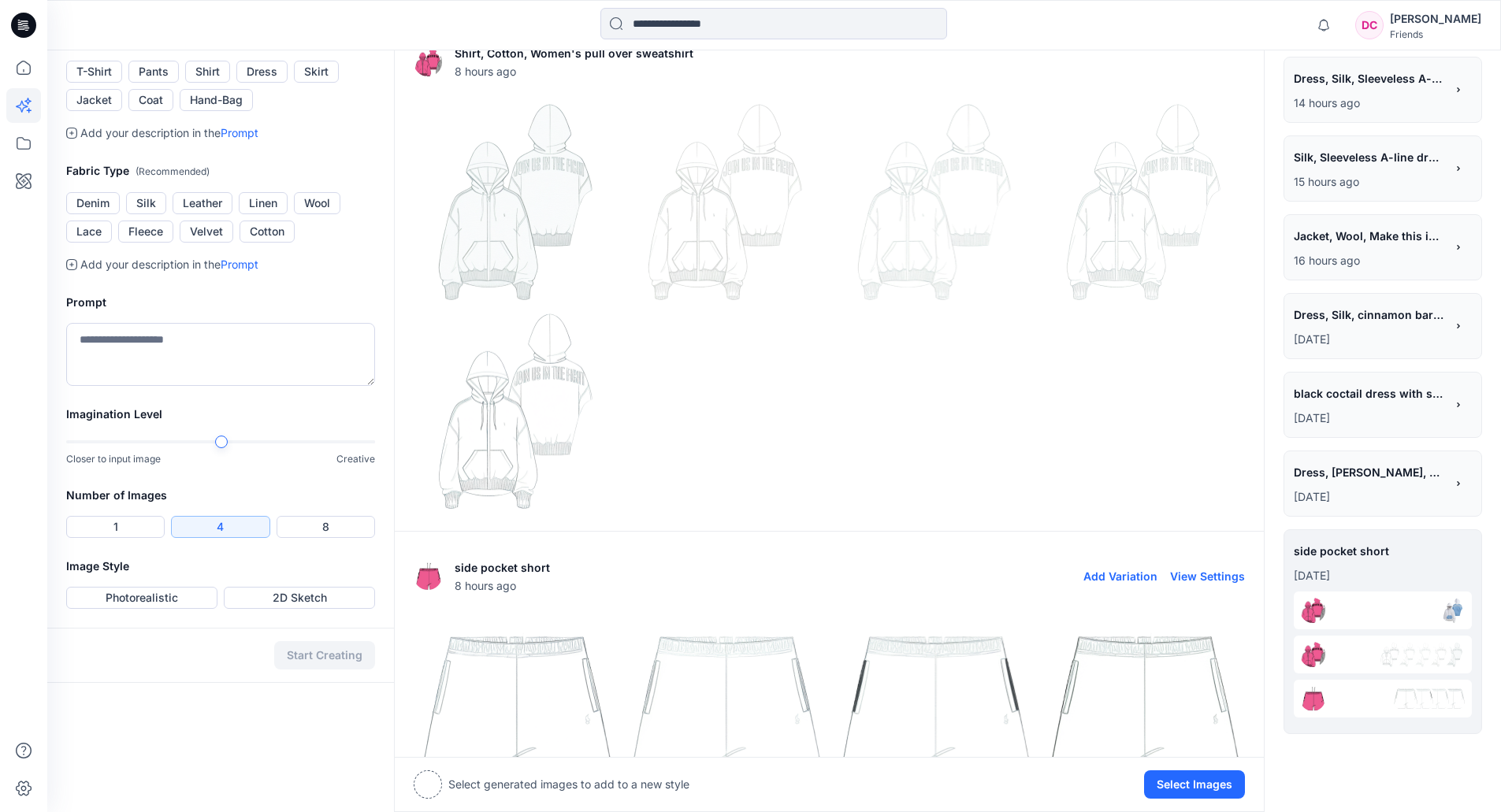
scroll to position [246, 0]
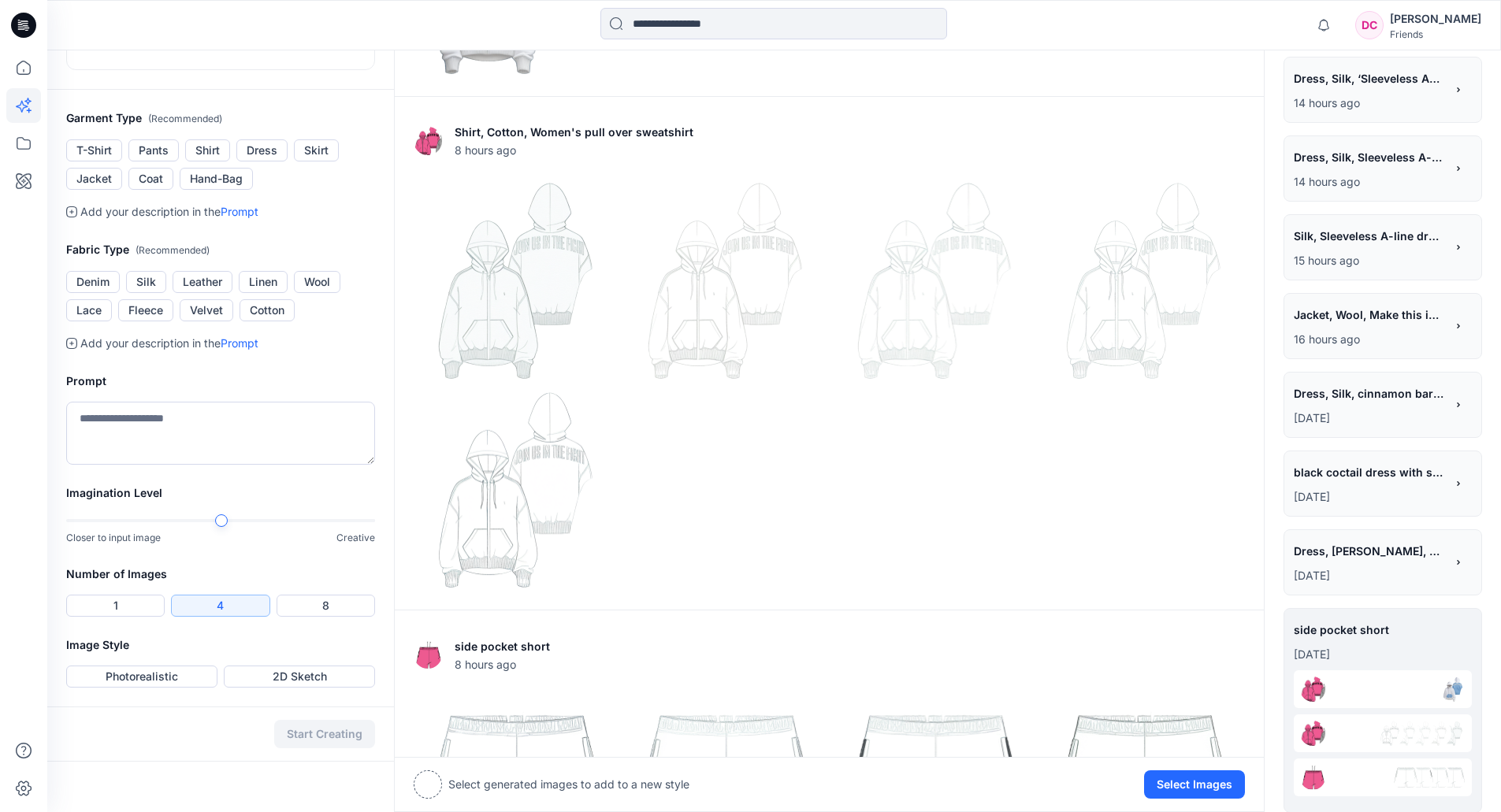
click at [1334, 476] on span "black coctail dress with sequin fabric flair skirt" at bounding box center [1368, 472] width 150 height 23
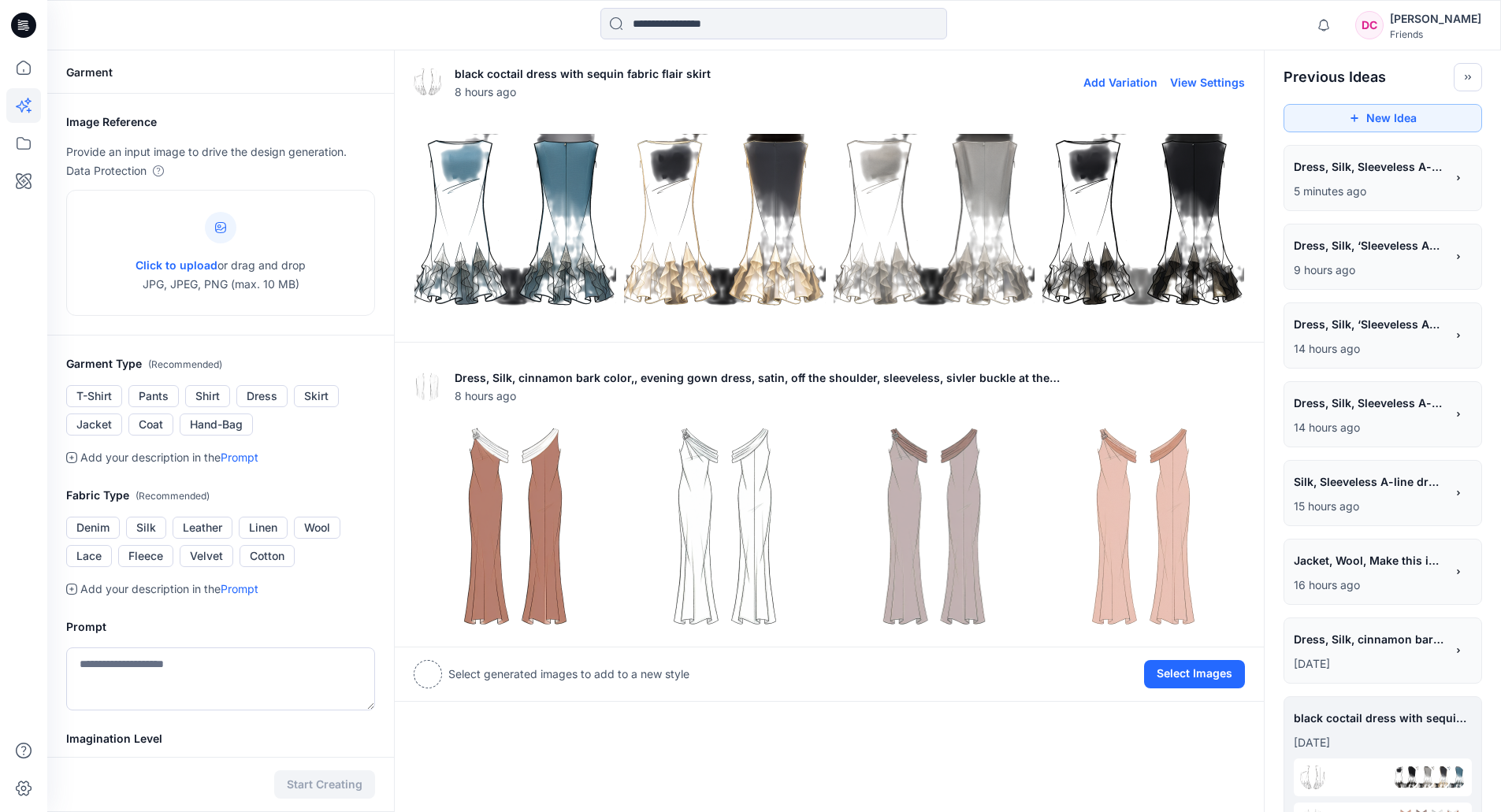
click at [1201, 80] on button "View Settings" at bounding box center [1208, 82] width 75 height 14
type textarea "**********"
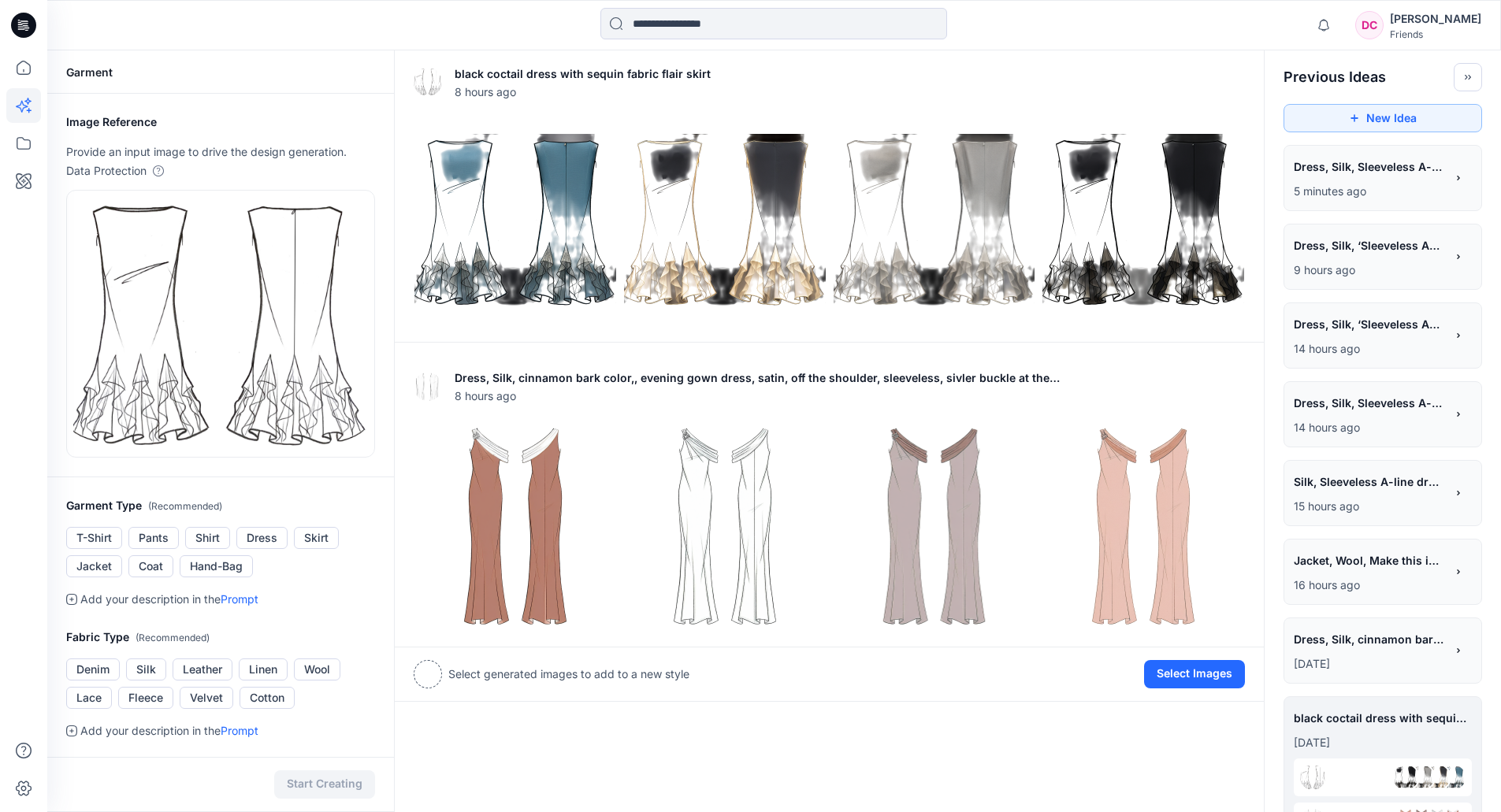
click at [1353, 189] on p "5 minutes ago" at bounding box center [1369, 191] width 151 height 19
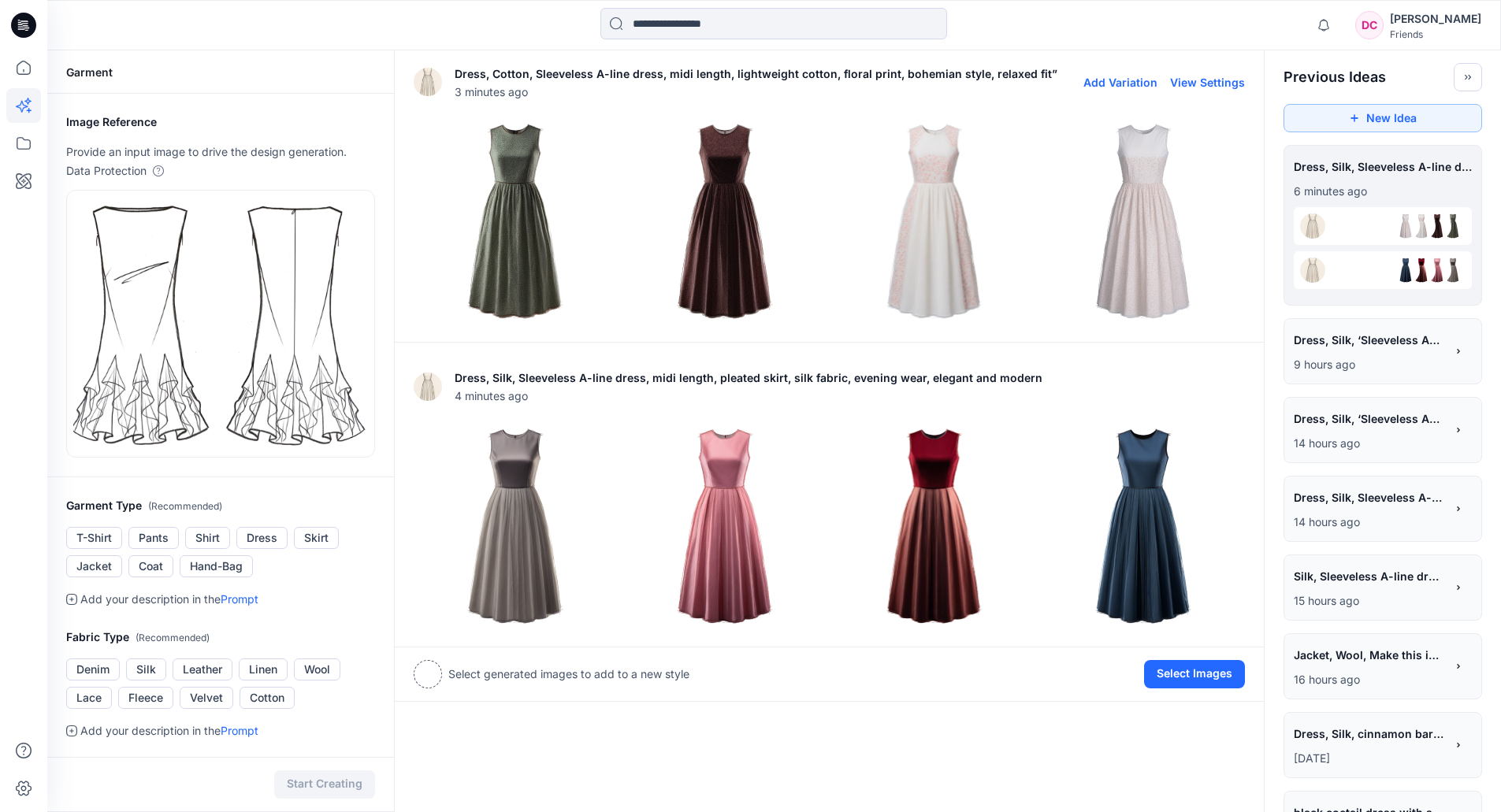
click at [522, 251] on img at bounding box center [516, 221] width 202 height 202
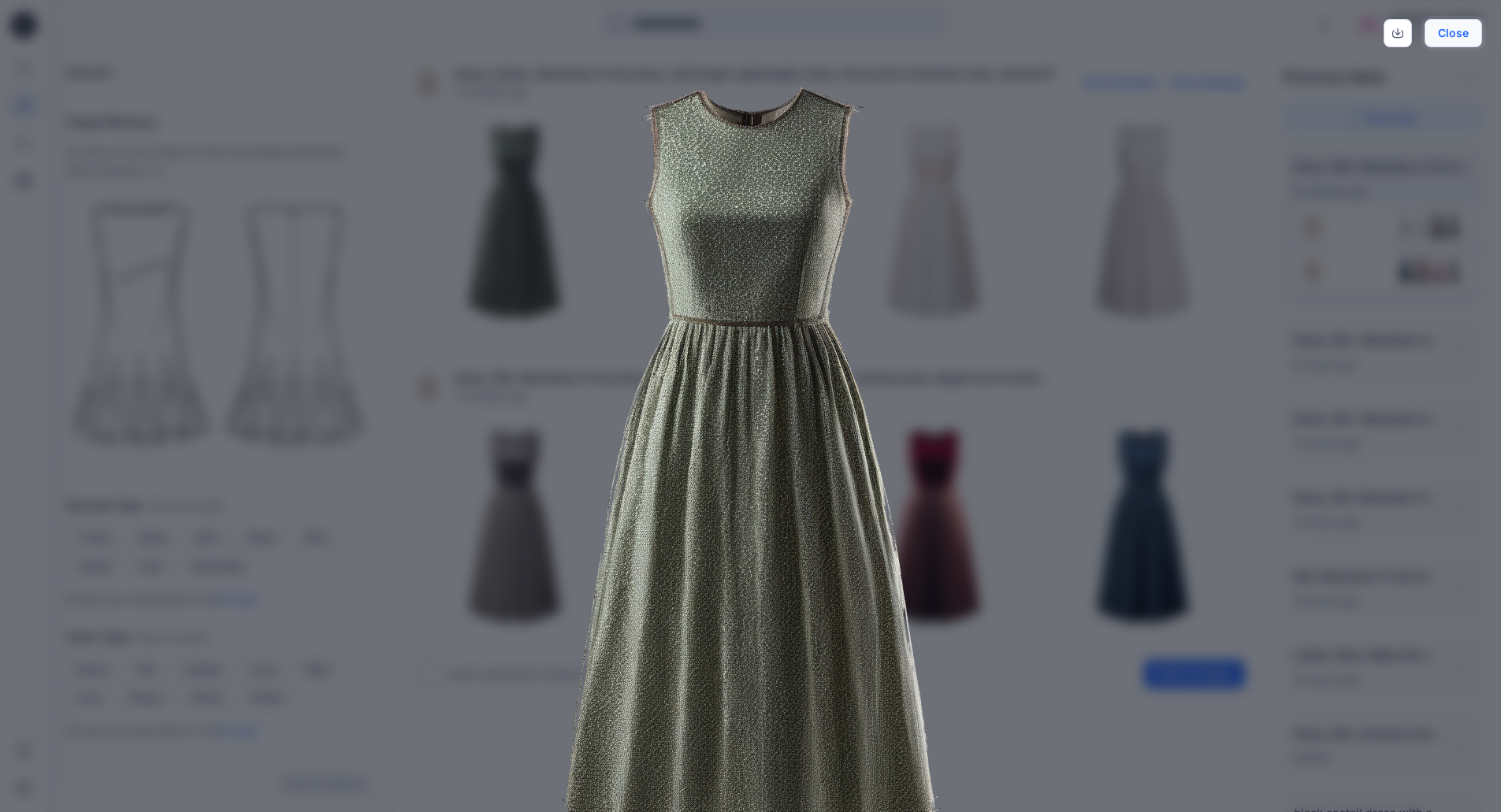
click at [1402, 27] on button "Close" at bounding box center [1453, 32] width 57 height 28
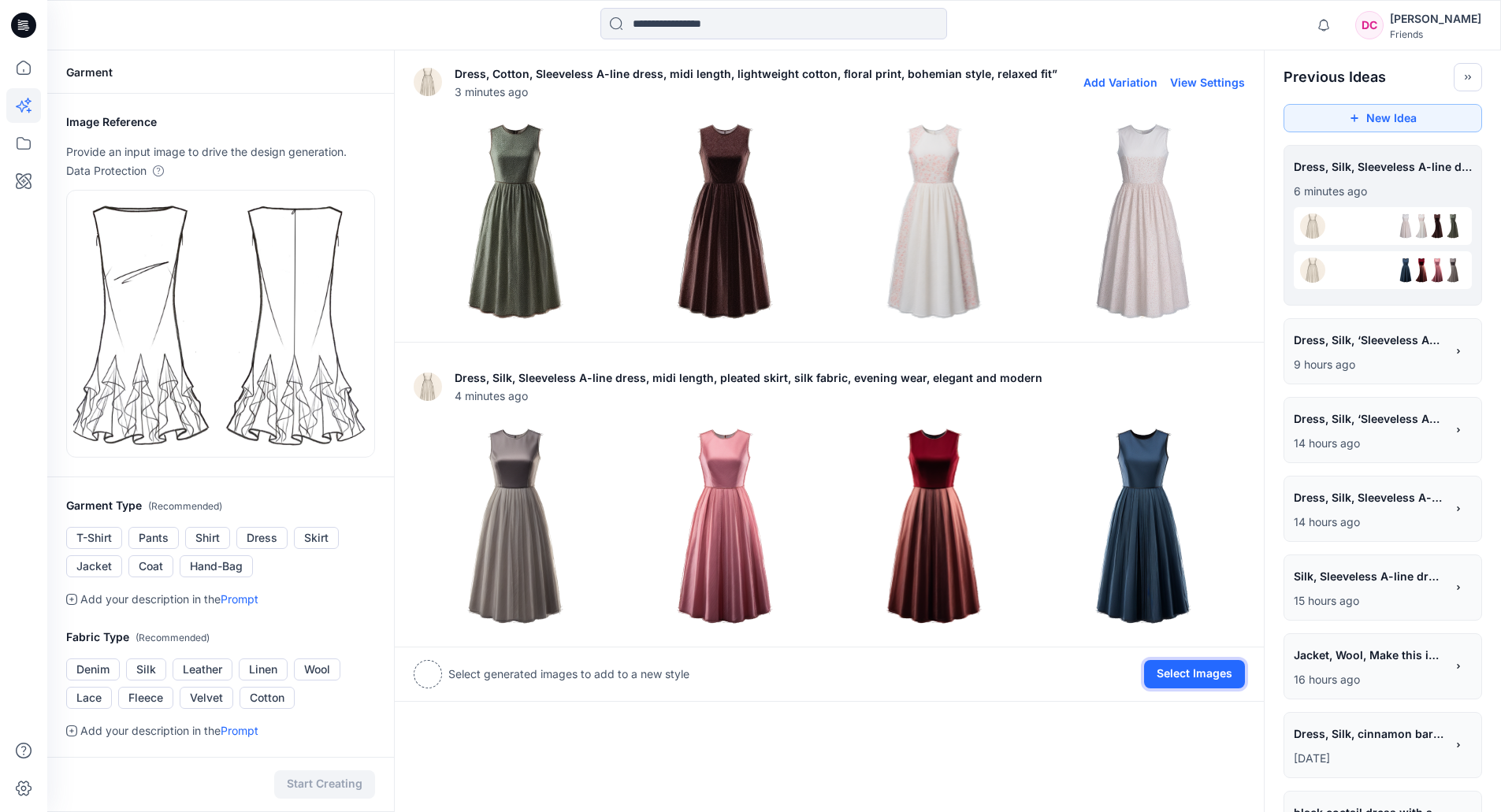
click at [1174, 616] on button "Select Images" at bounding box center [1195, 674] width 101 height 28
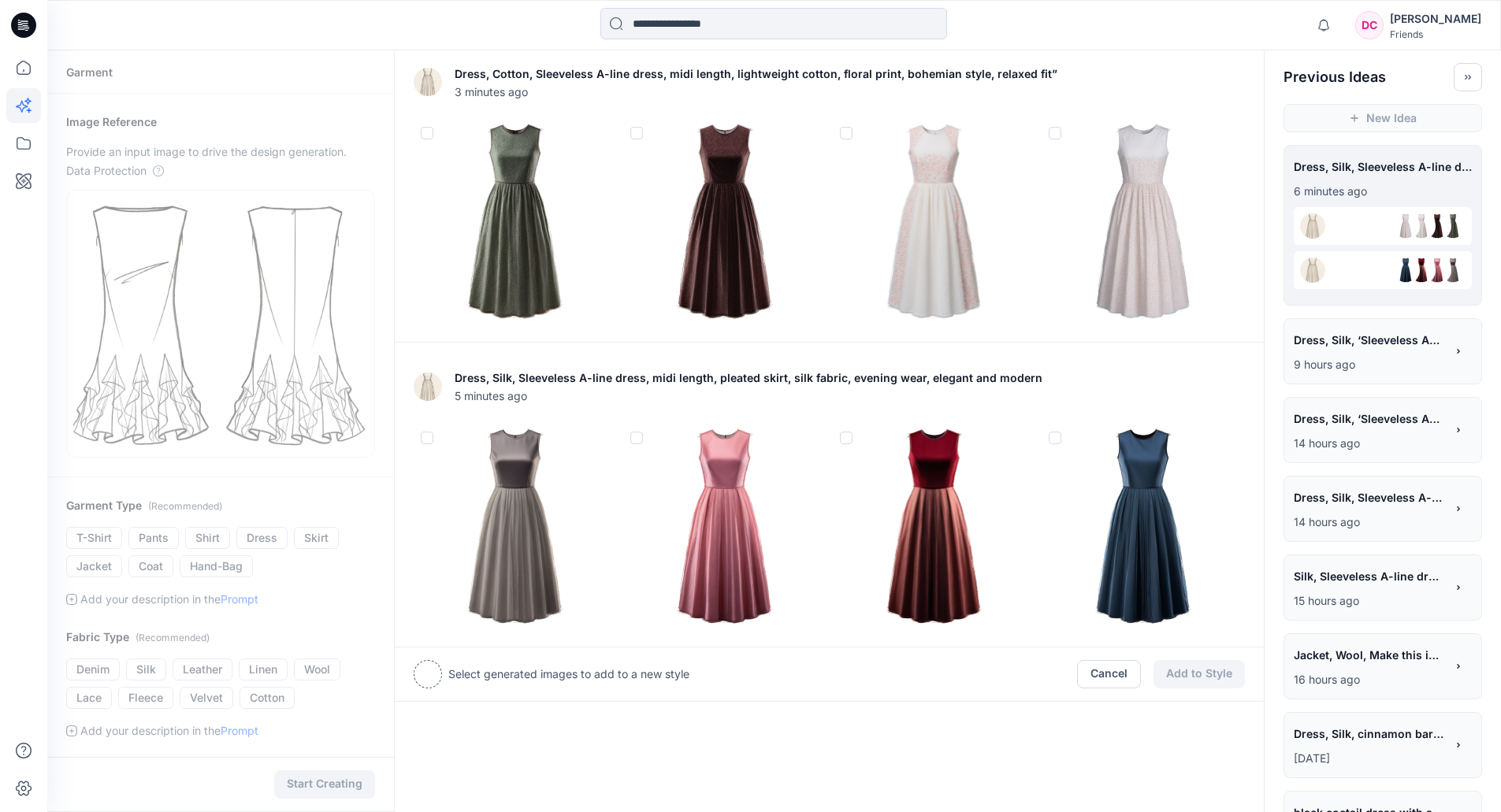
click at [434, 131] on img at bounding box center [516, 221] width 202 height 202
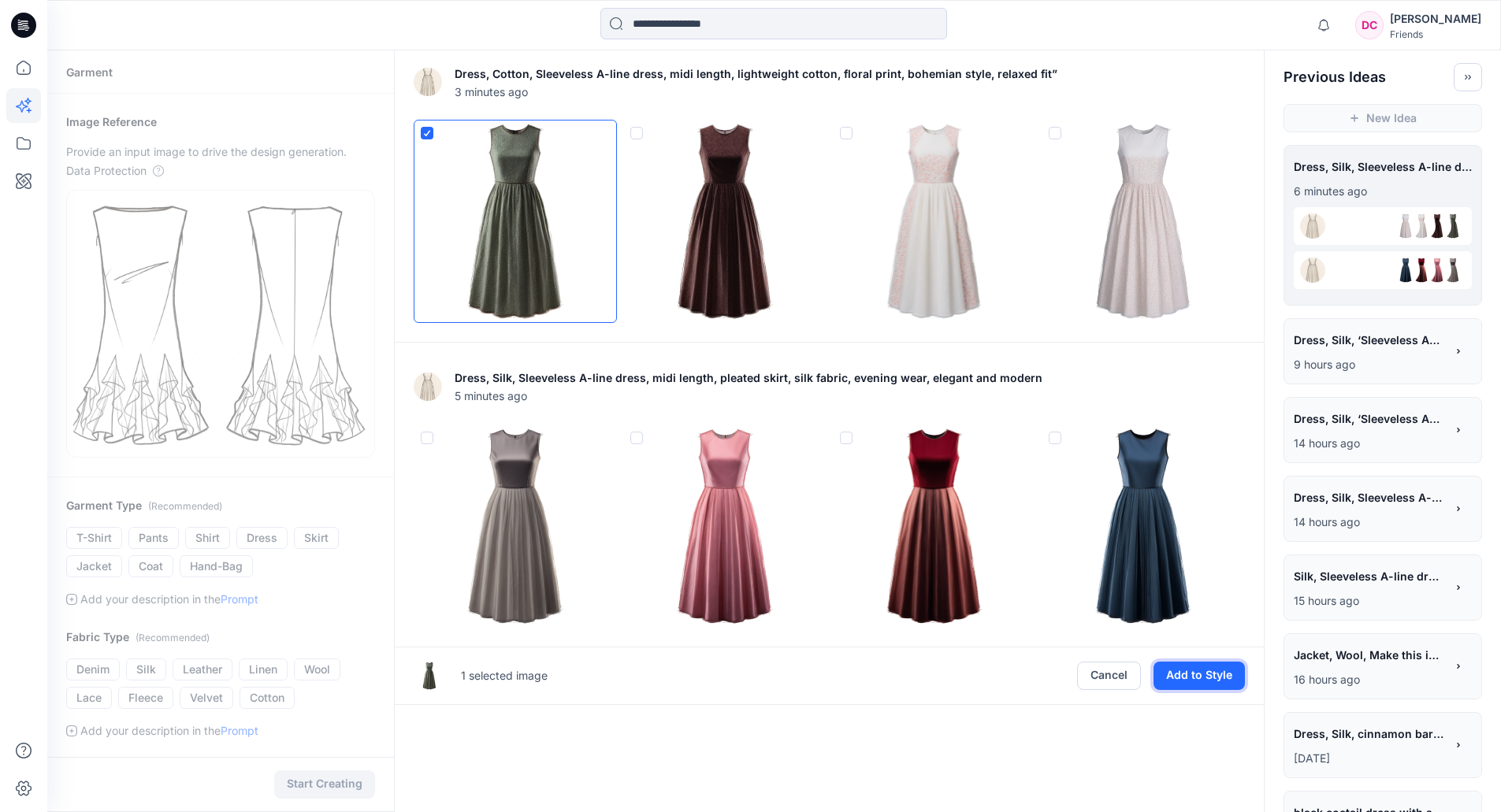
click at [1199, 616] on button "Add to Style" at bounding box center [1199, 675] width 91 height 28
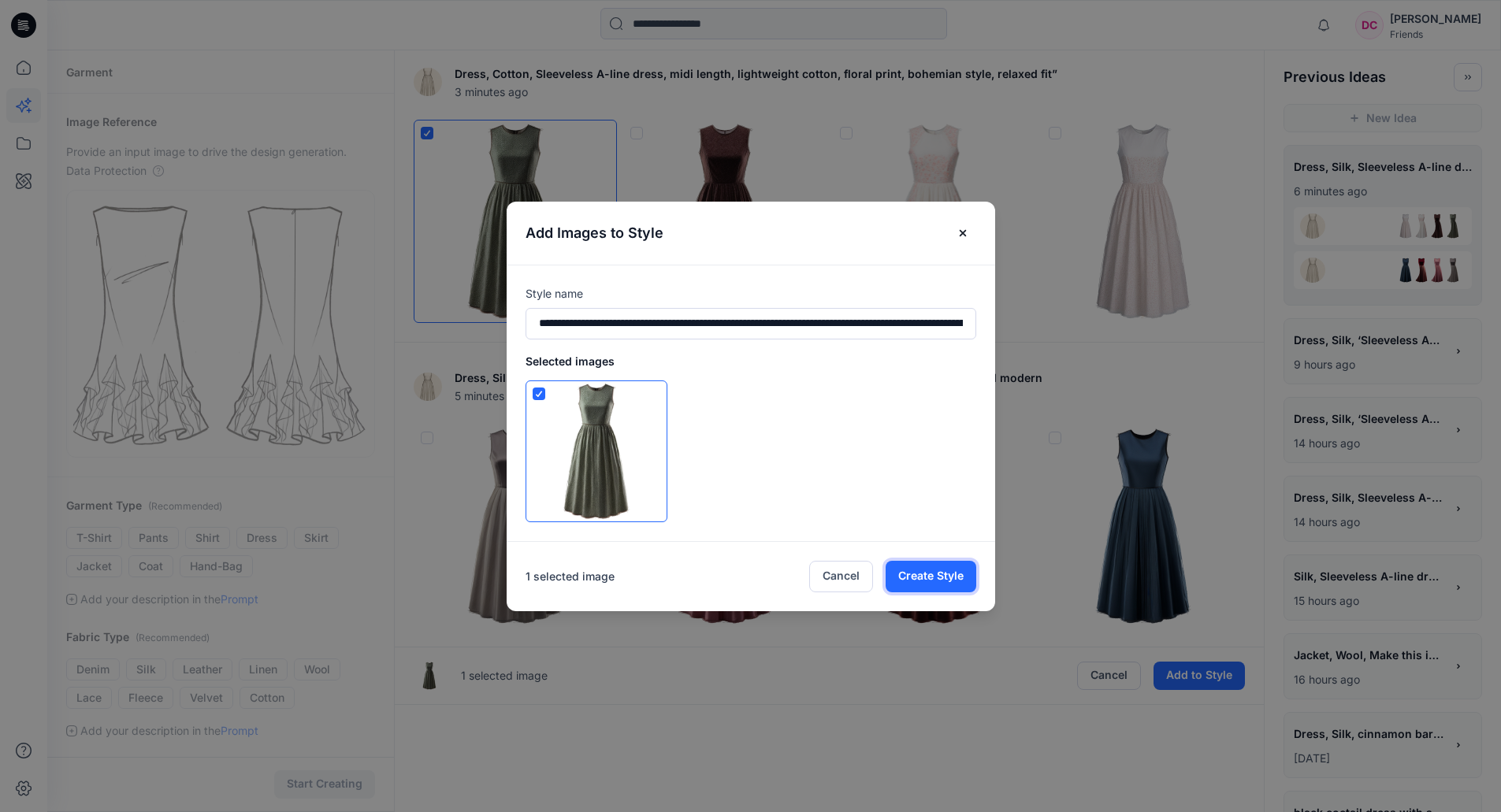
click at [947, 573] on button "Create Style" at bounding box center [931, 576] width 91 height 32
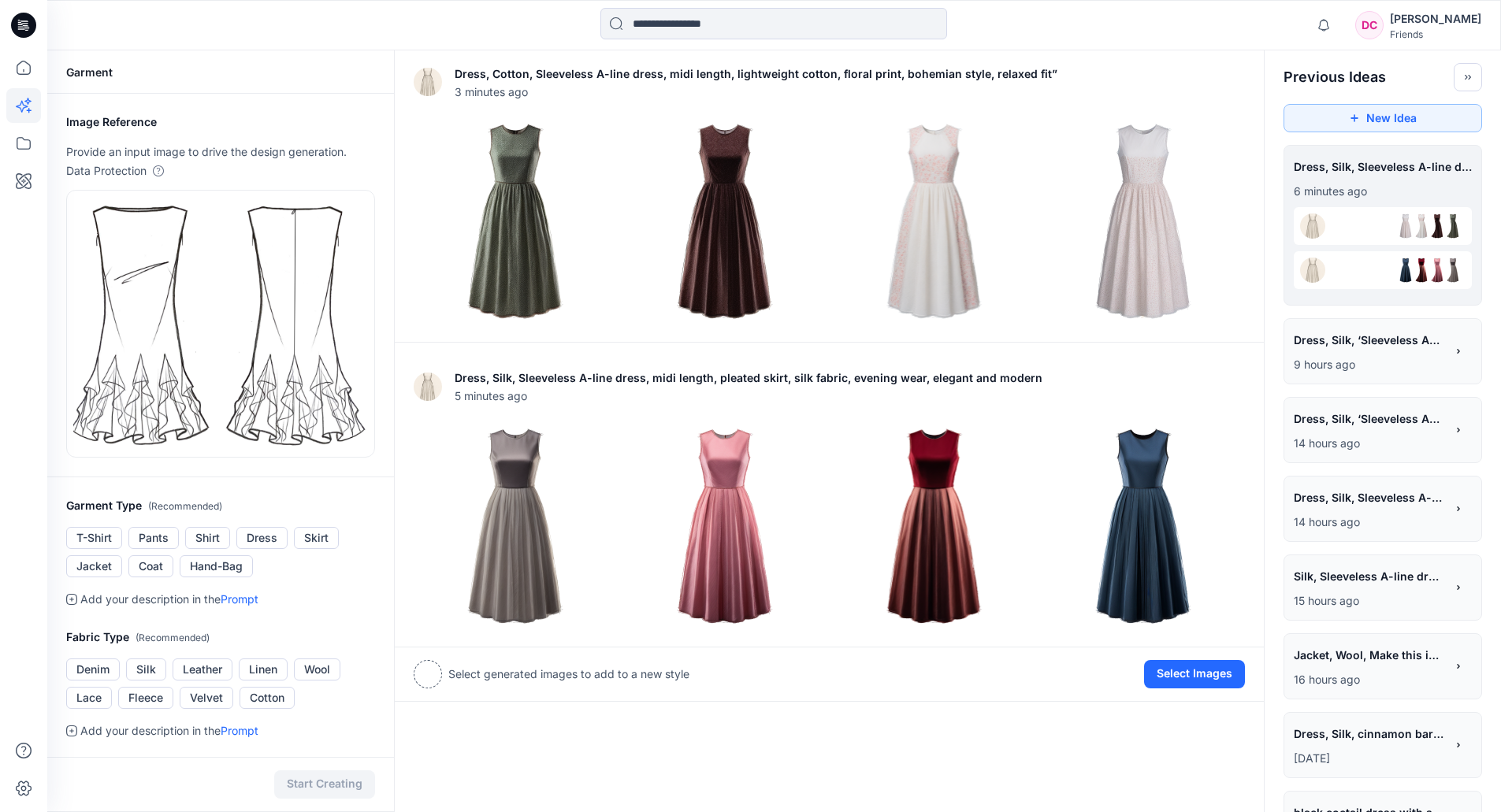
click at [1305, 616] on div "**********" at bounding box center [1383, 745] width 199 height 66
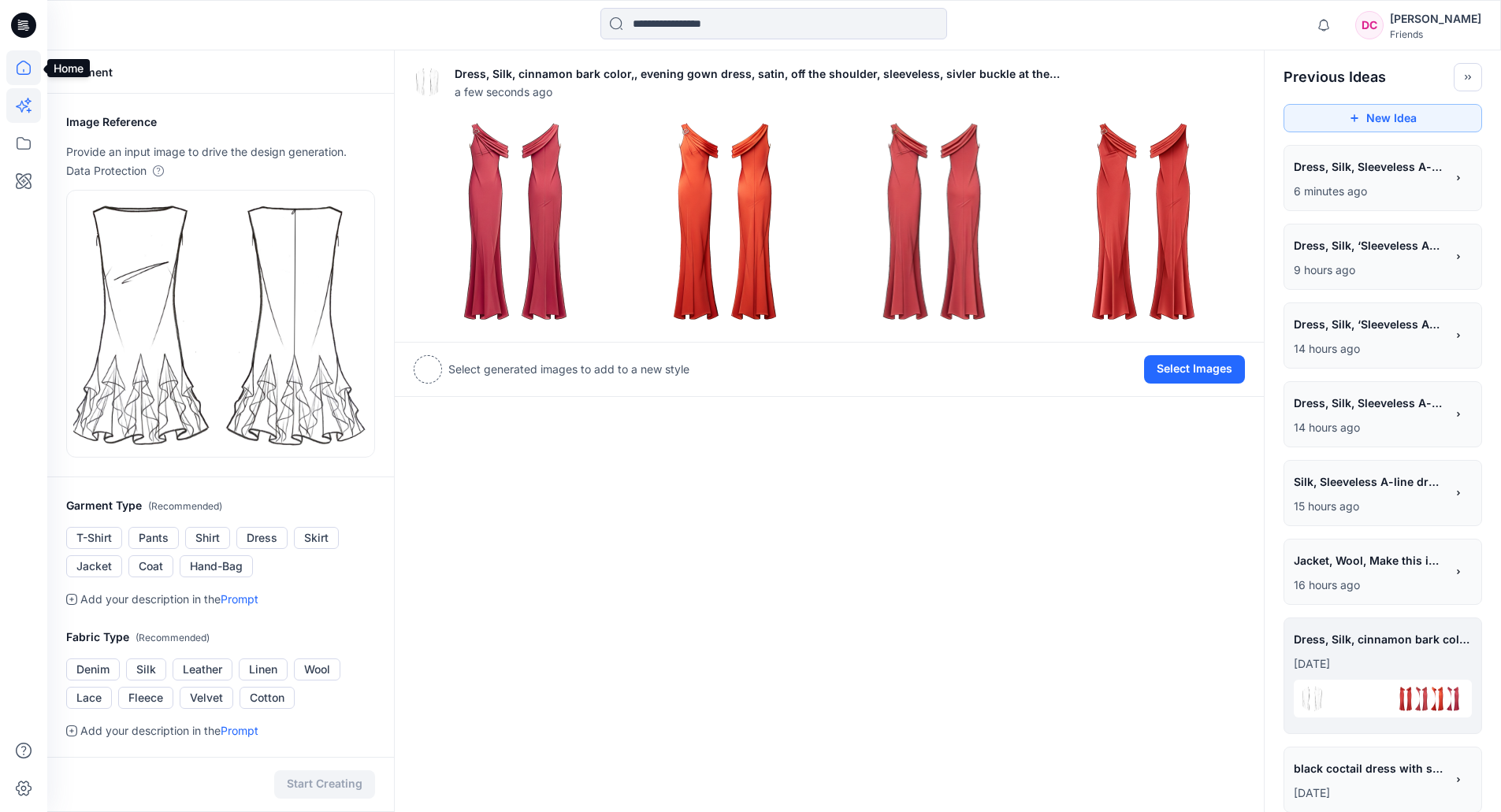
click at [29, 61] on icon at bounding box center [23, 67] width 35 height 35
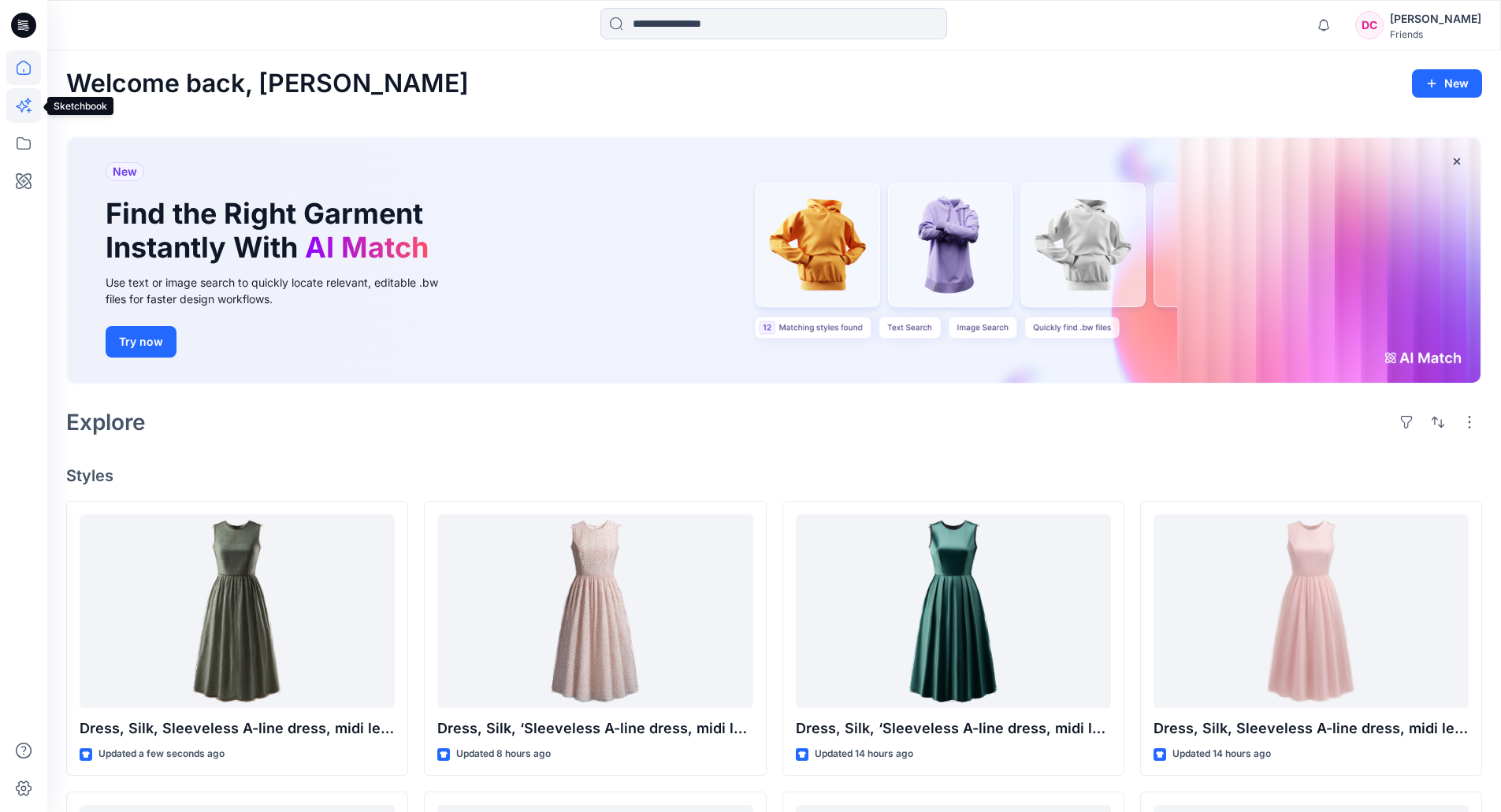
click at [32, 96] on icon at bounding box center [23, 105] width 35 height 35
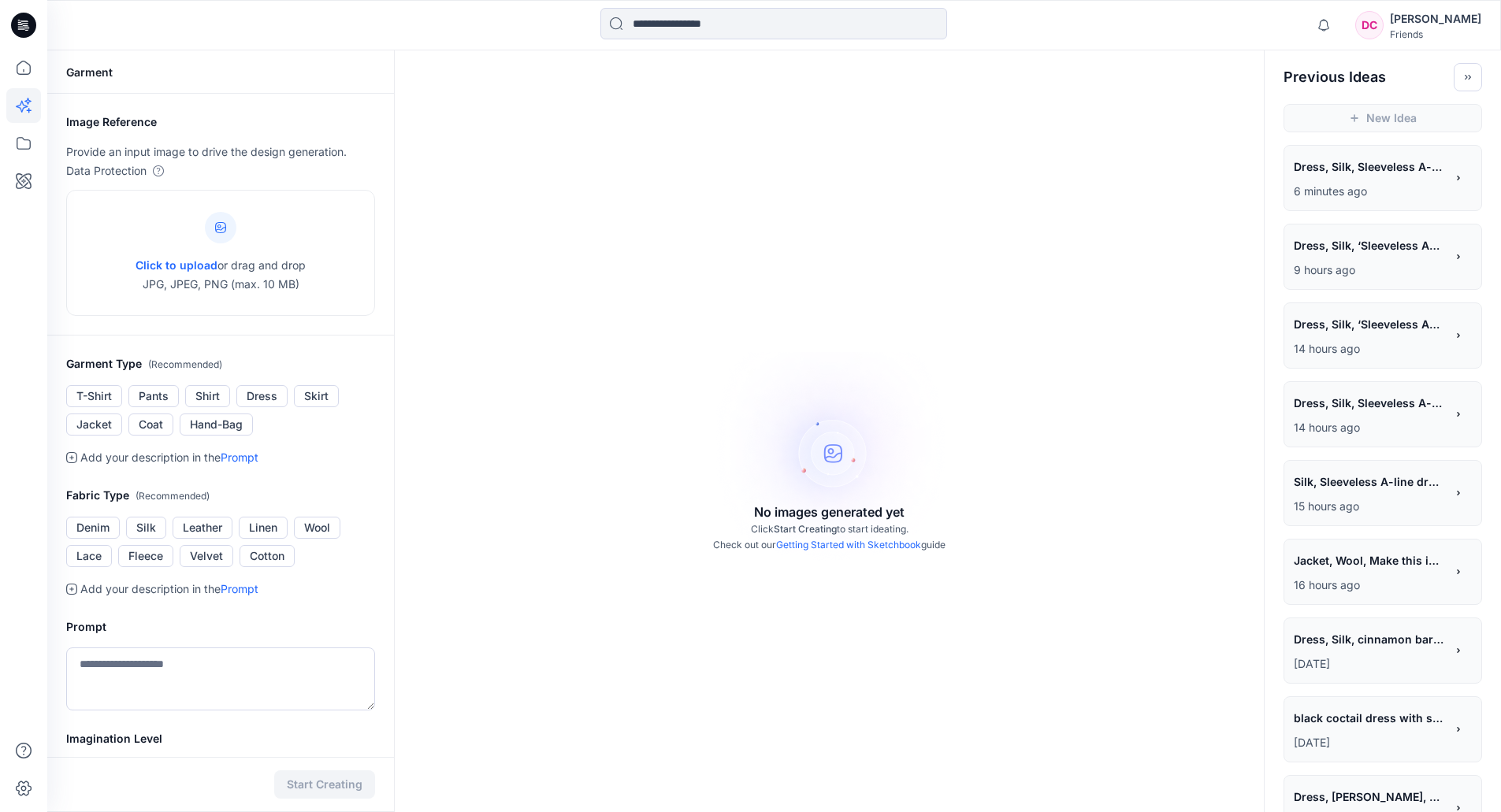
click at [1360, 406] on span "Dress, Silk, Sleeveless A-line dress, midi length, pleated skirt, silk fabric, …" at bounding box center [1368, 403] width 150 height 23
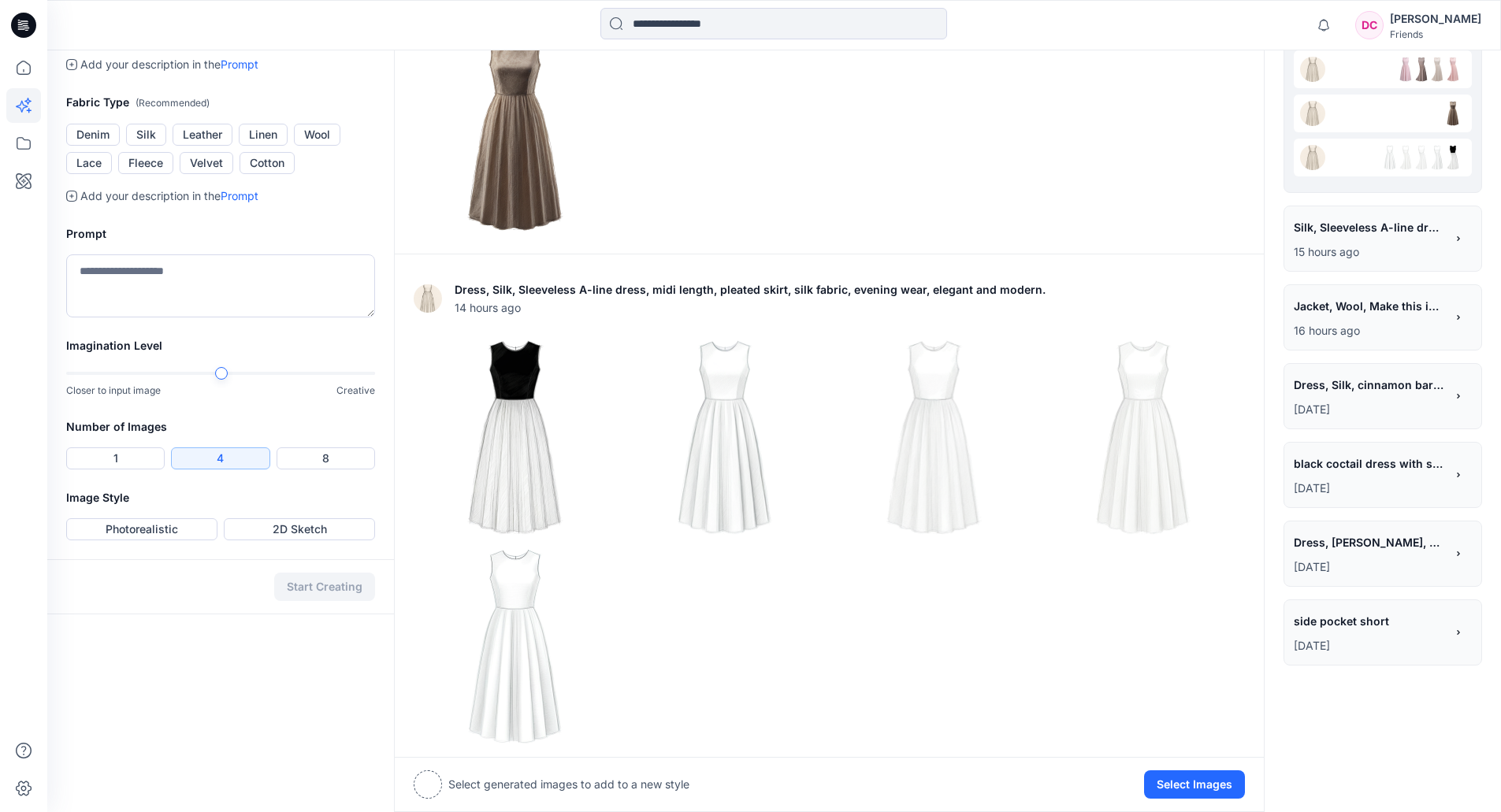
scroll to position [394, 0]
click at [164, 524] on button "Photorealistic" at bounding box center [141, 528] width 151 height 22
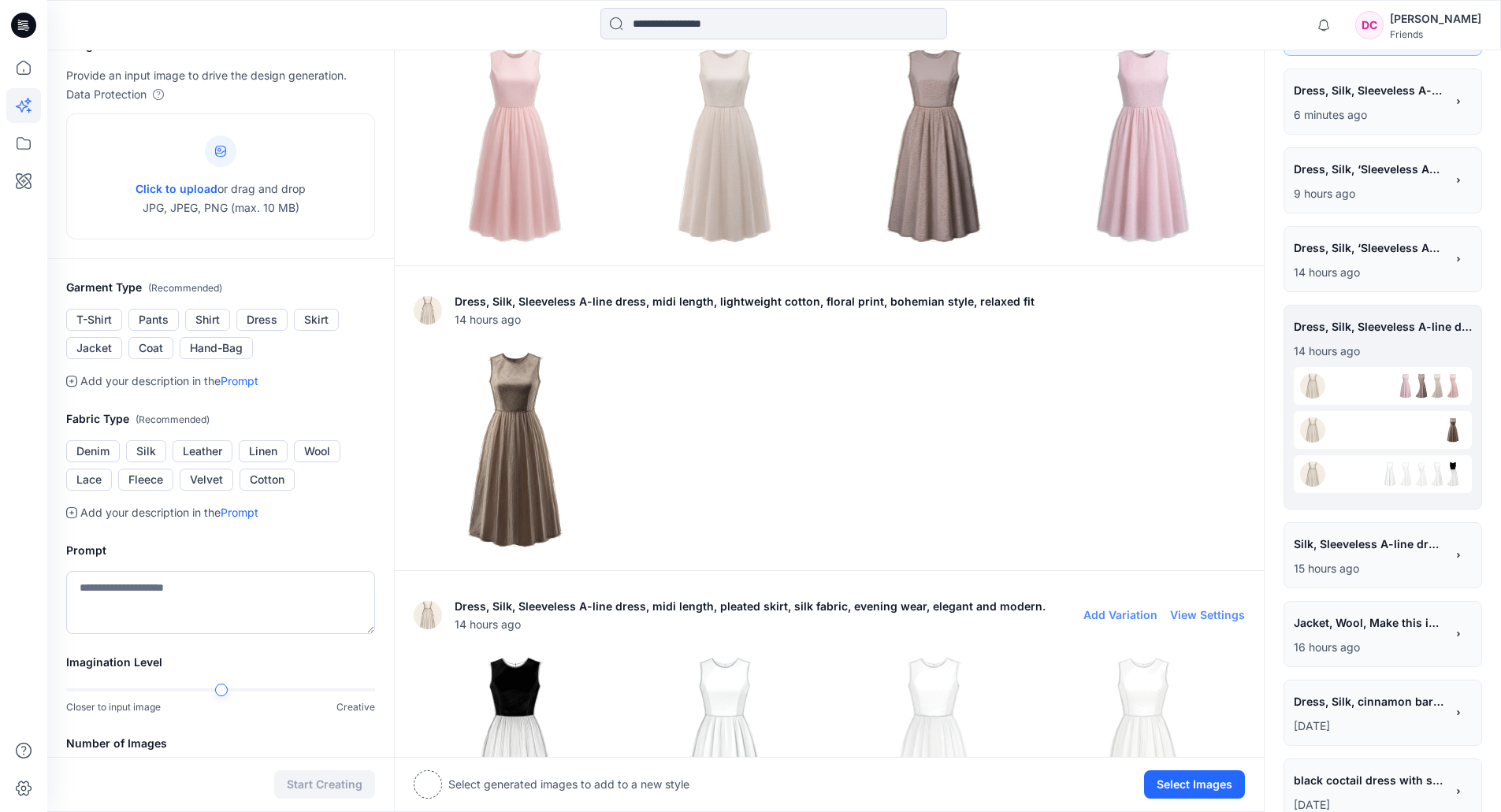
scroll to position [0, 0]
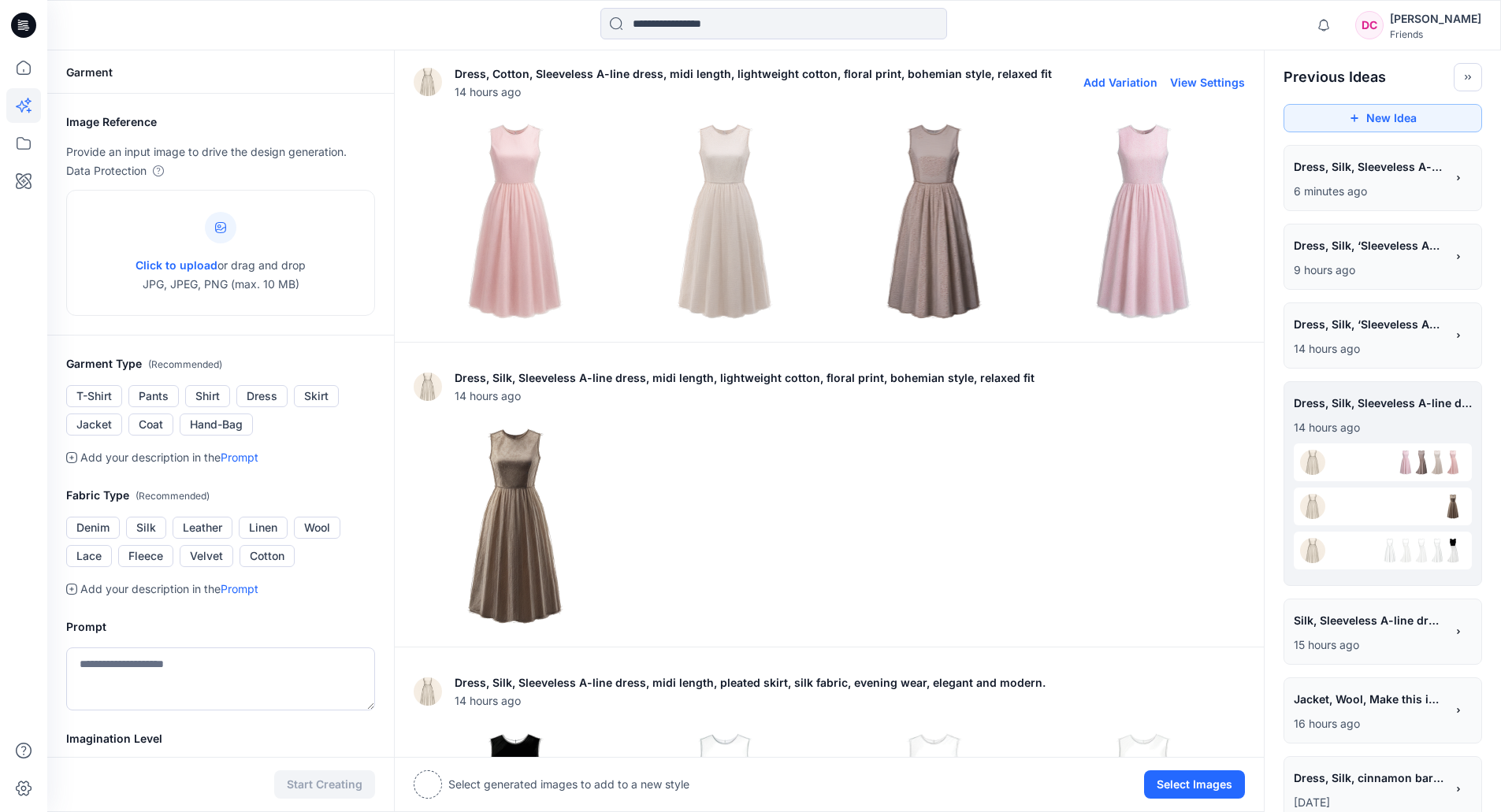
click at [1212, 78] on button "View Settings" at bounding box center [1208, 82] width 75 height 14
type textarea "**********"
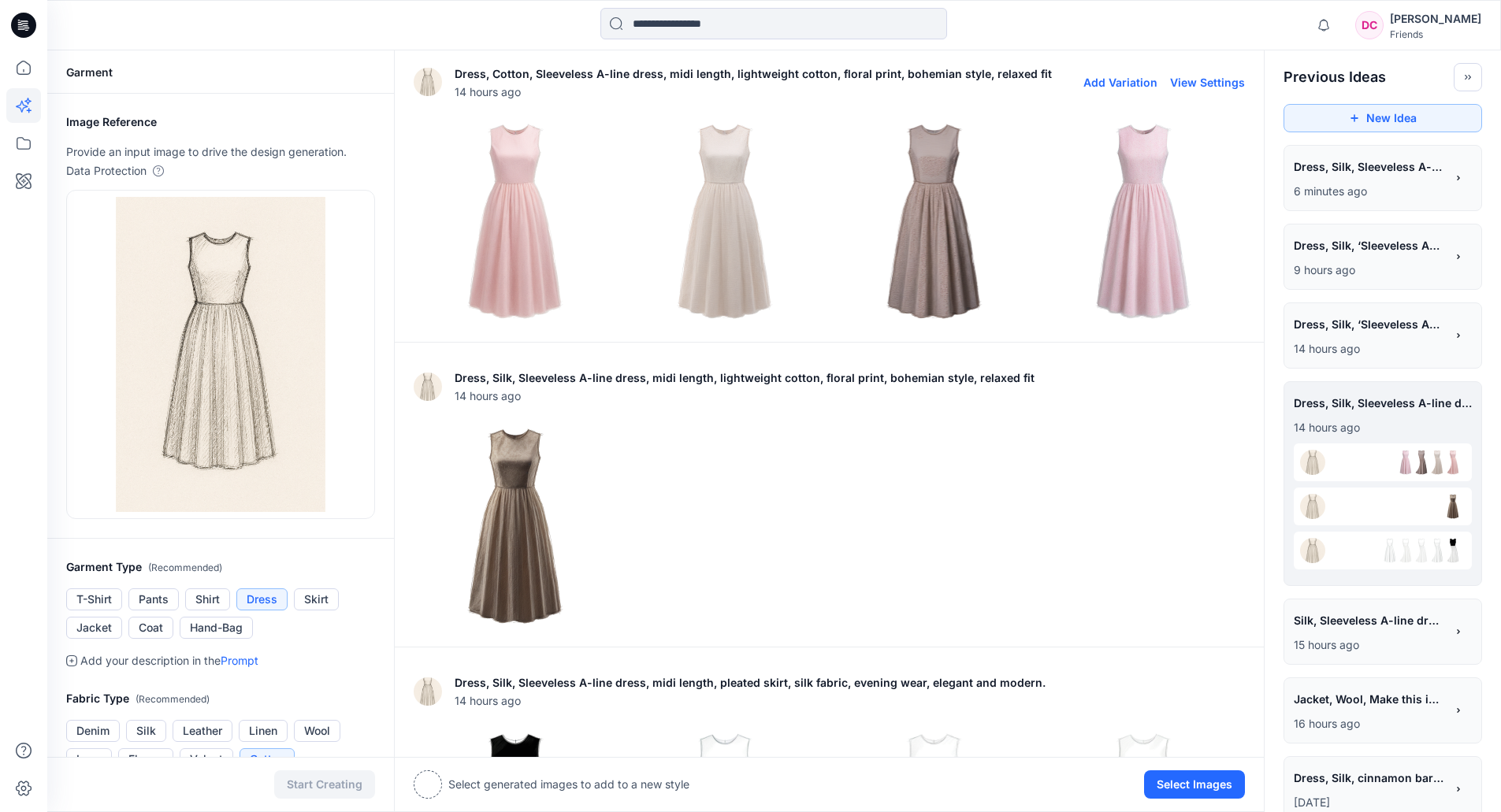
click at [1099, 86] on button "Add Variation" at bounding box center [1121, 82] width 74 height 14
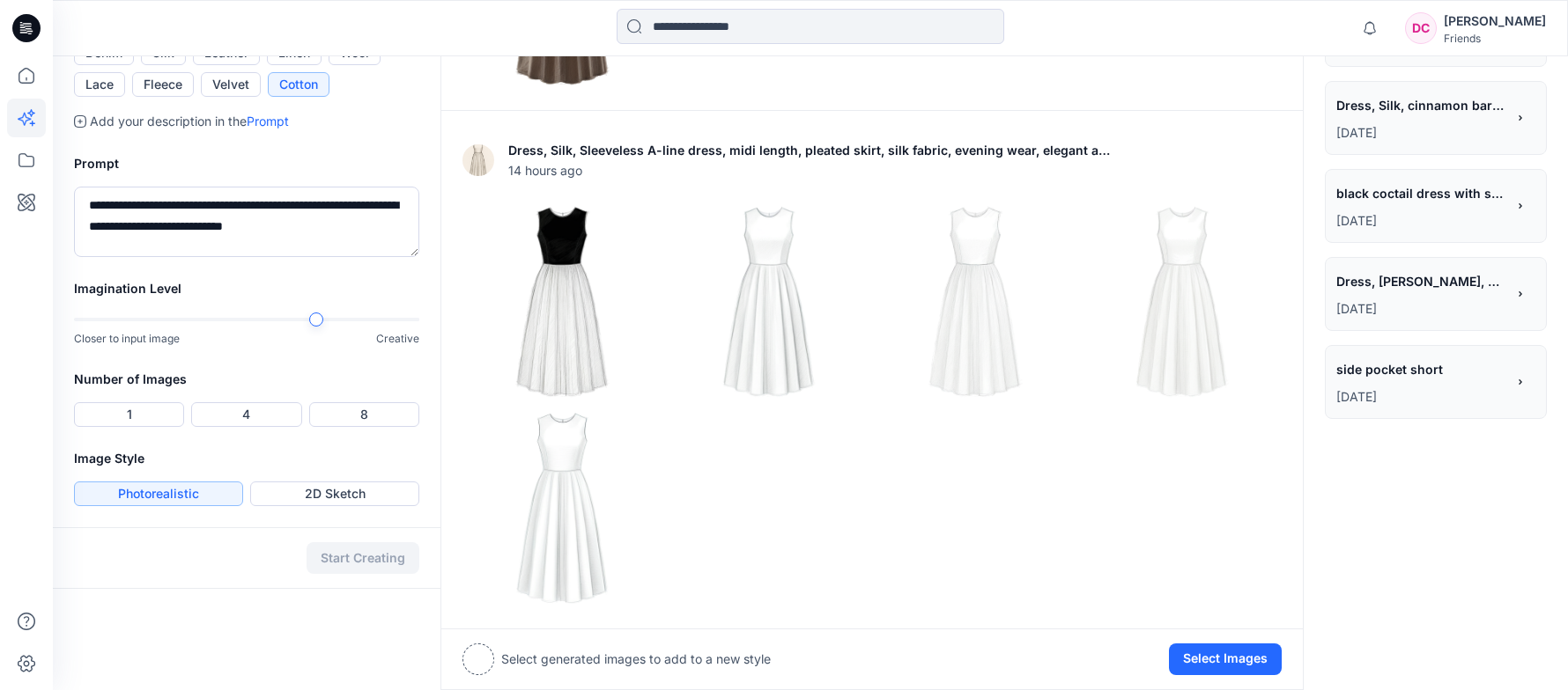
scroll to position [765, 0]
click at [322, 490] on button "2D Sketch" at bounding box center [334, 492] width 169 height 24
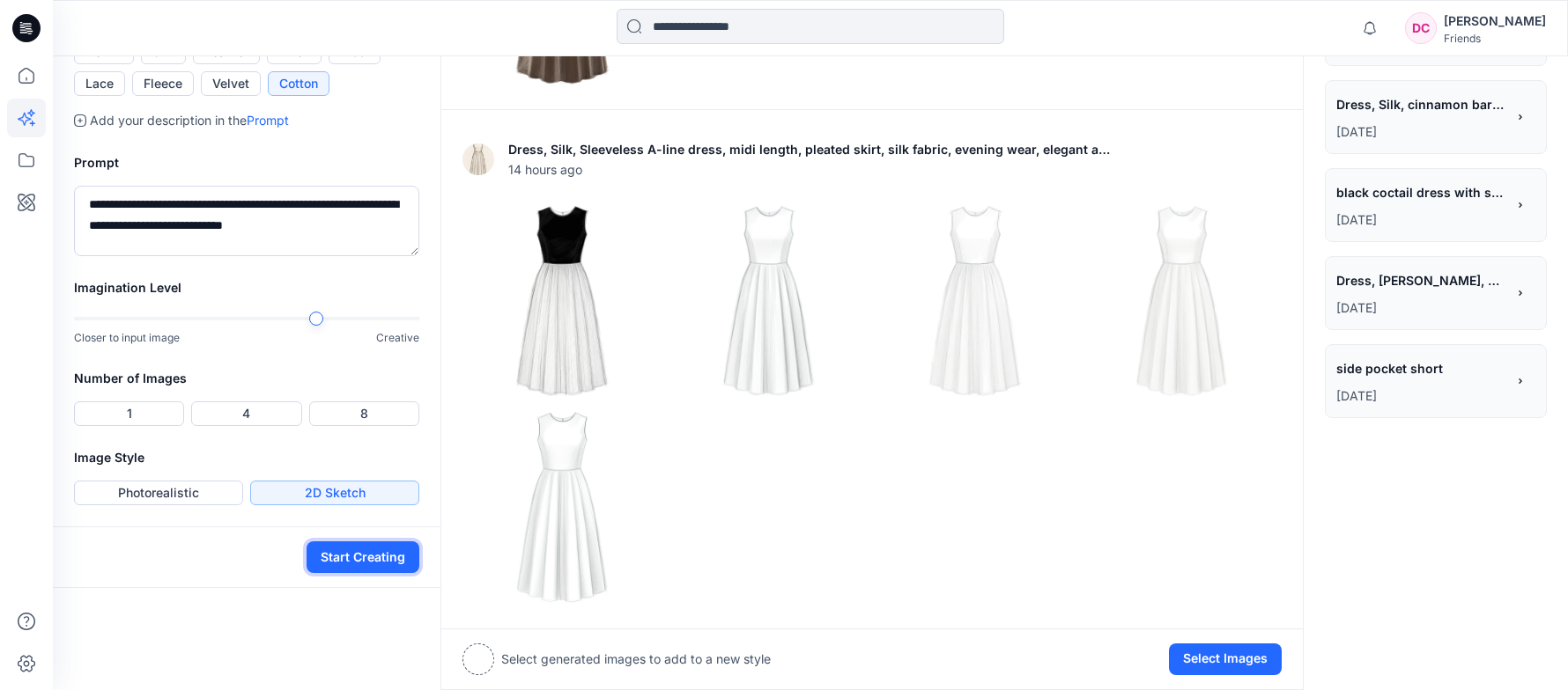
click at [350, 557] on button "Start Creating" at bounding box center [362, 557] width 113 height 32
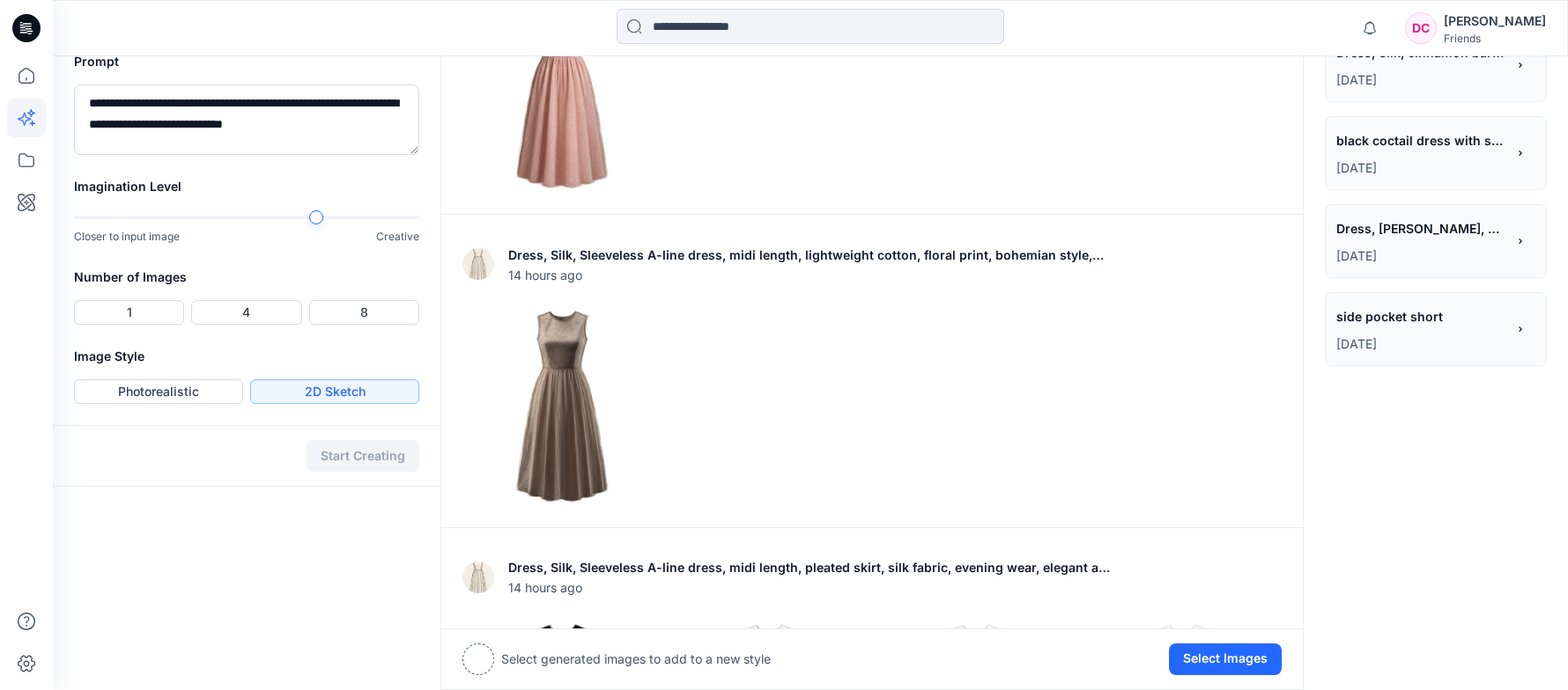
scroll to position [668, 0]
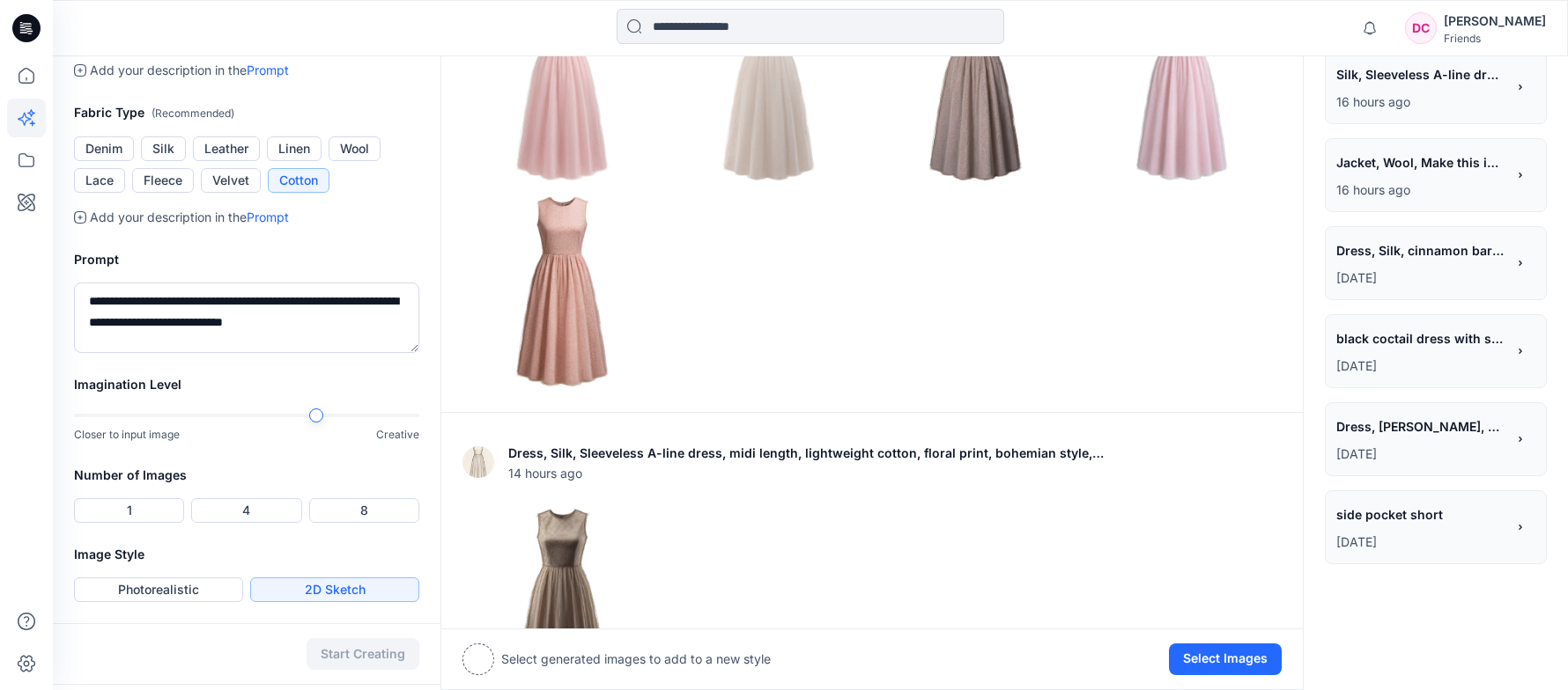
click at [1398, 362] on p "[DATE]" at bounding box center [1420, 366] width 169 height 21
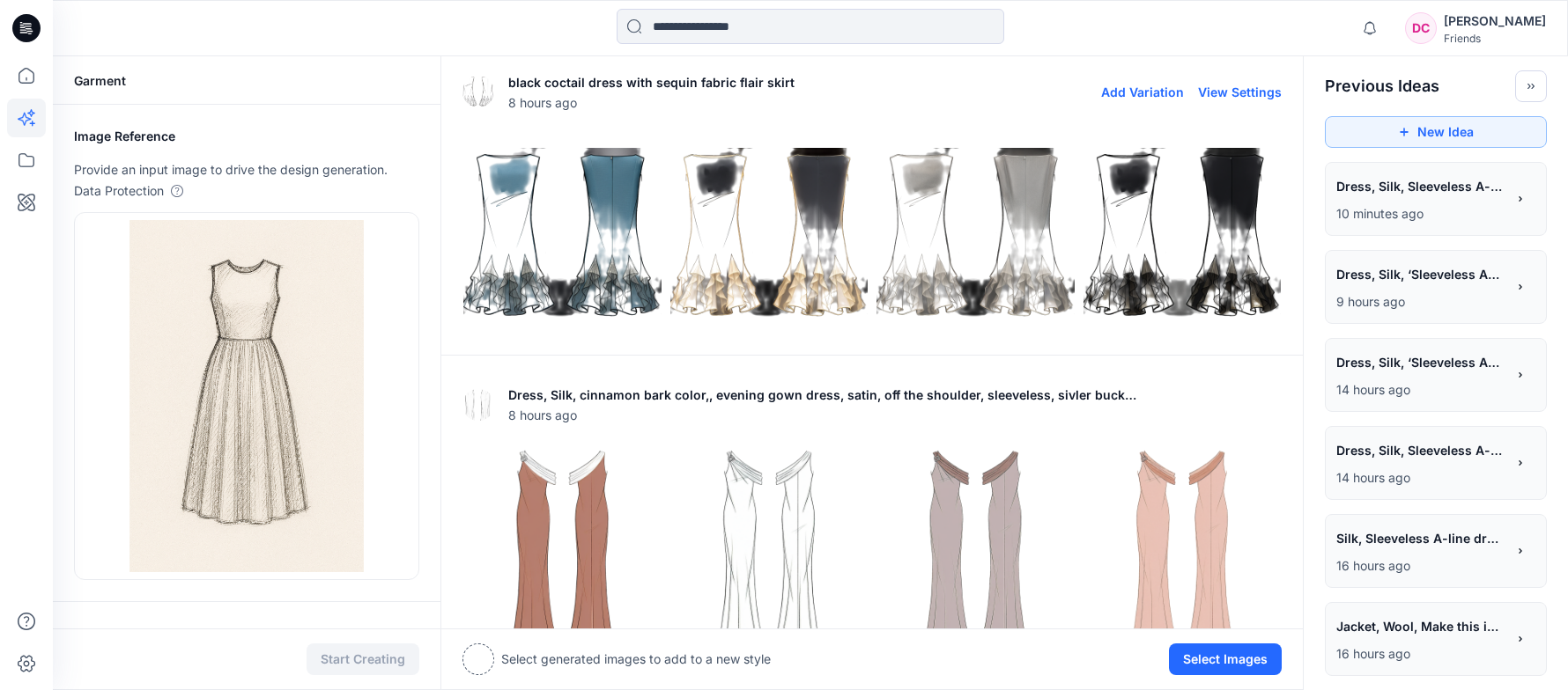
click at [1250, 93] on button "View Settings" at bounding box center [1239, 92] width 84 height 15
type textarea "**********"
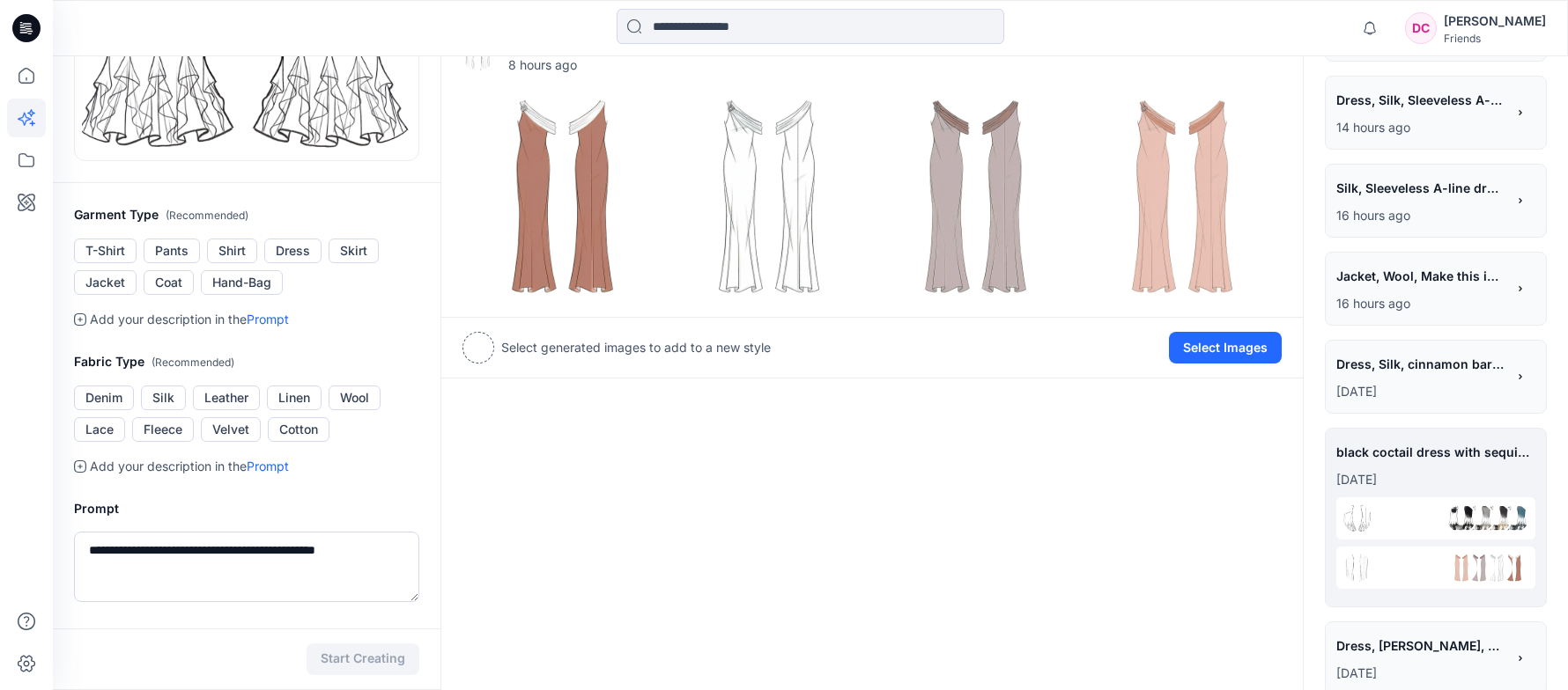
scroll to position [352, 0]
click at [1422, 183] on span "Silk, Sleeveless A-line dress, midi length, pleated skirt, satin fabric, evenin…" at bounding box center [1419, 186] width 167 height 25
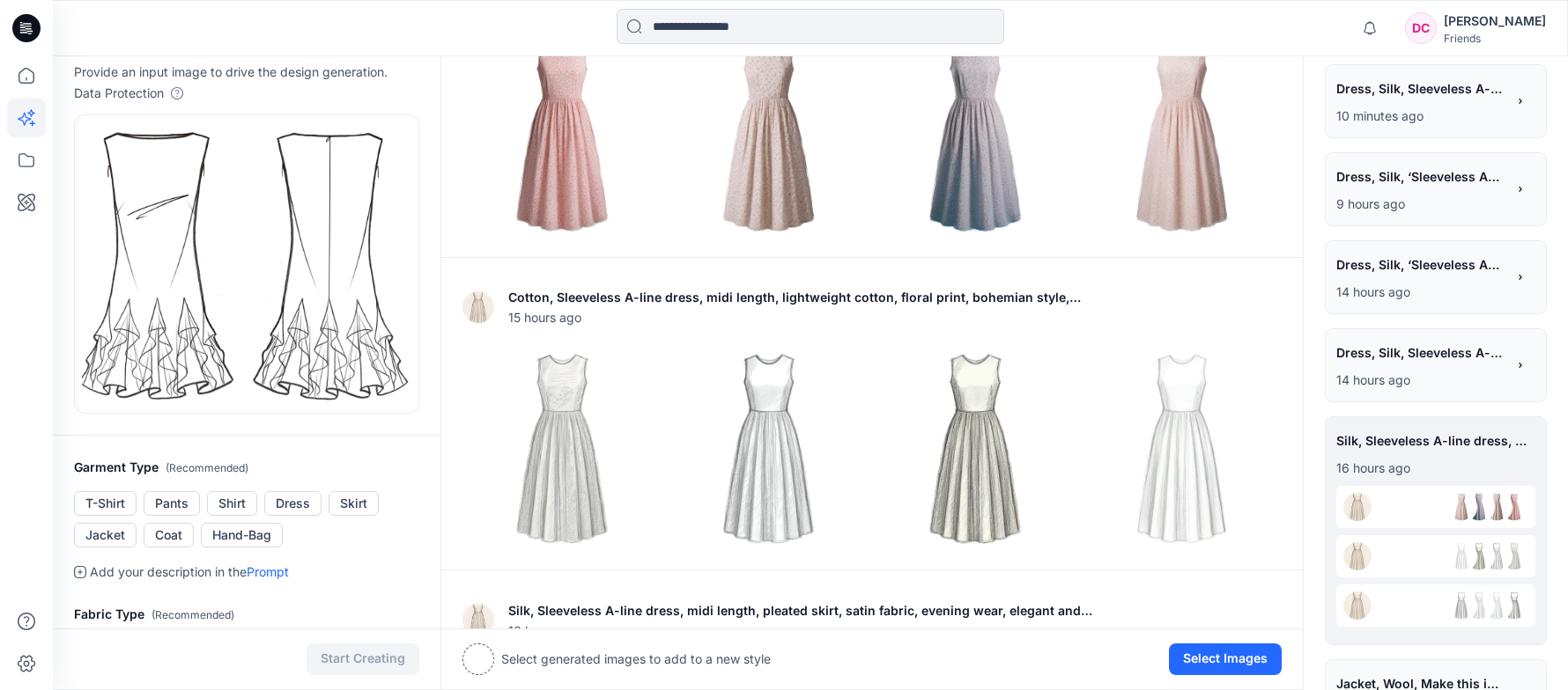
scroll to position [89, 0]
